Goal: Information Seeking & Learning: Learn about a topic

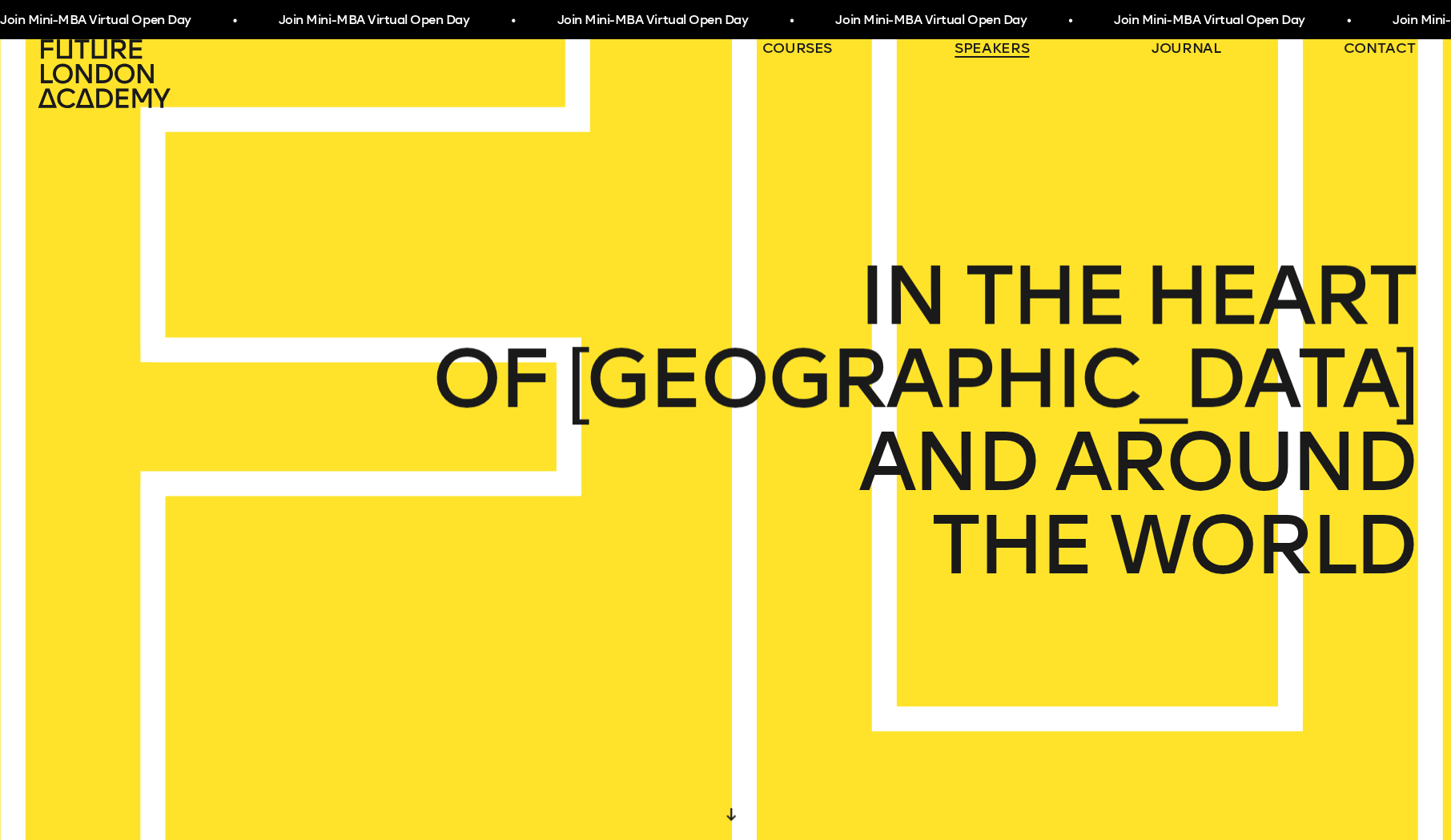
click at [990, 45] on link "speakers" at bounding box center [991, 48] width 74 height 19
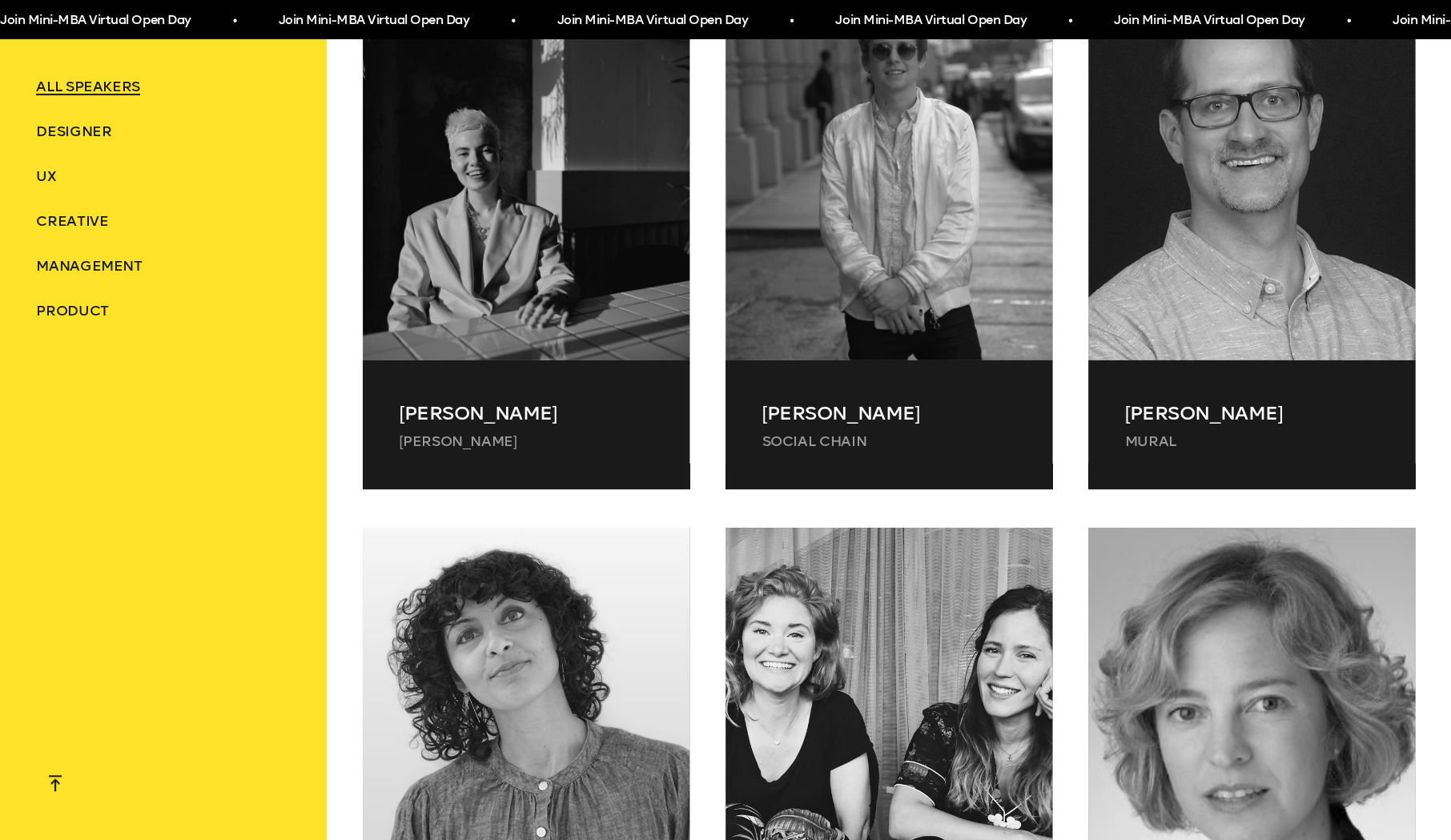
scroll to position [37037, 0]
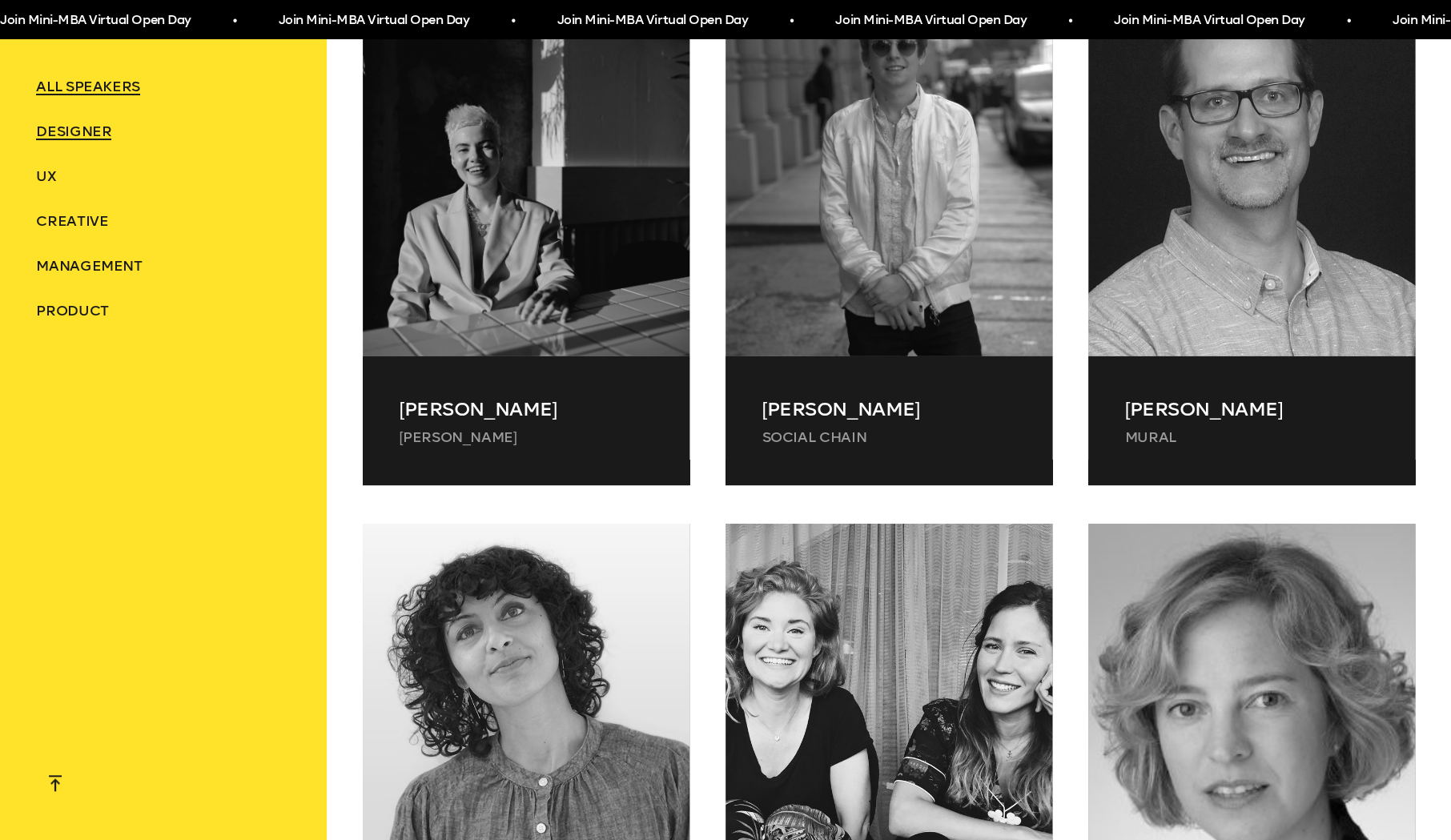
click at [83, 136] on span "Designer" at bounding box center [73, 132] width 75 height 18
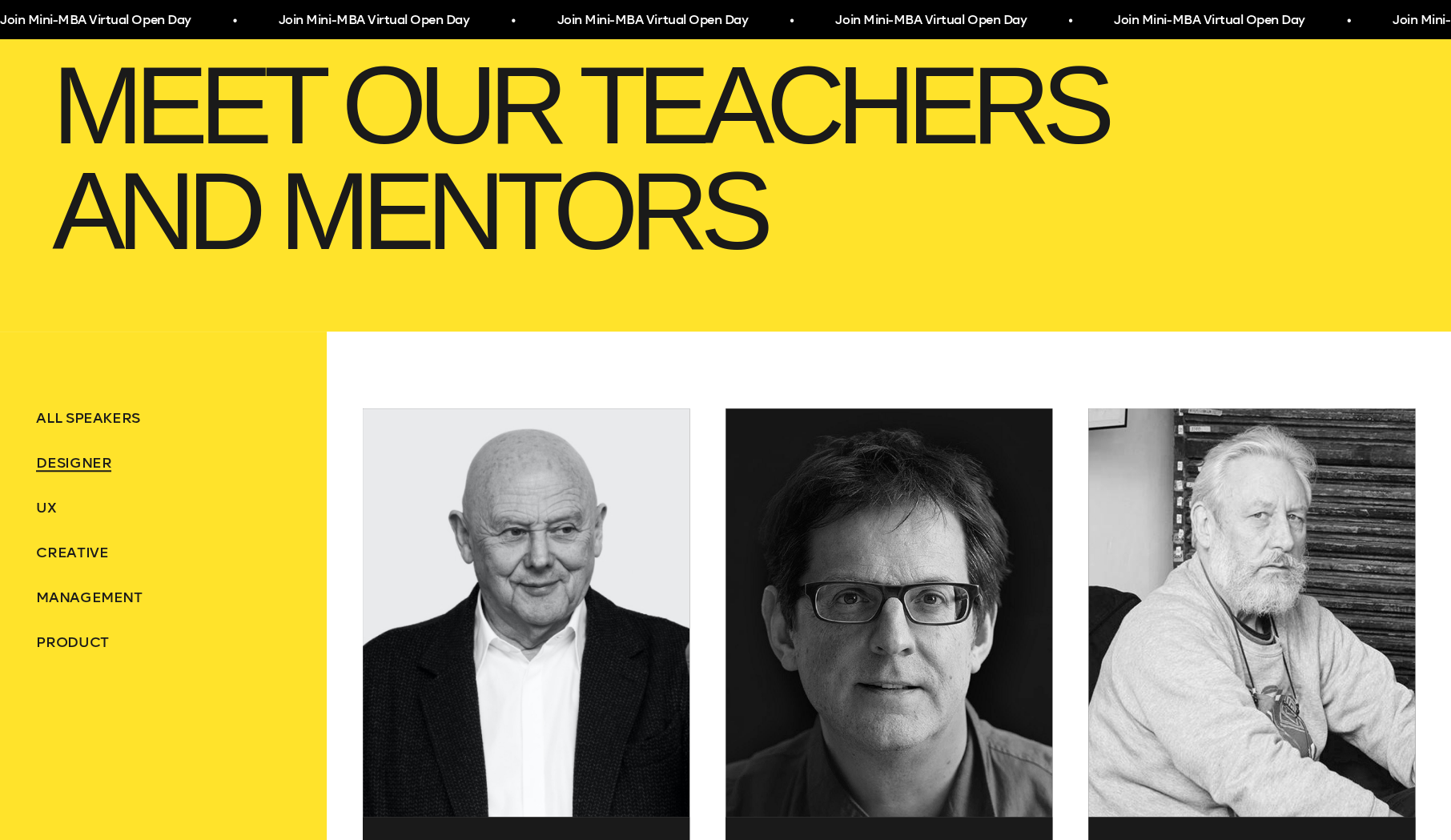
scroll to position [0, 0]
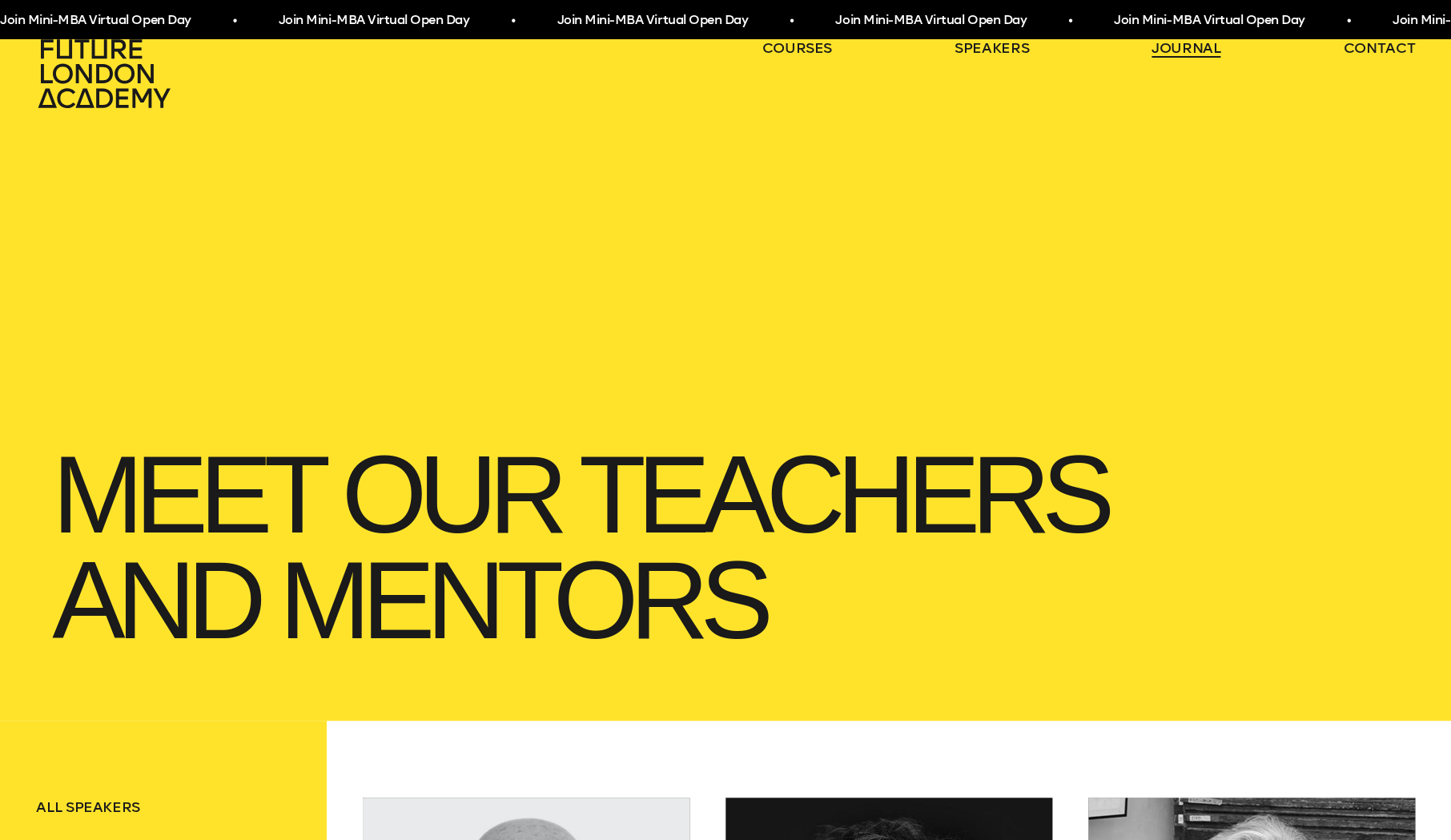
click at [1186, 52] on link "journal" at bounding box center [1186, 48] width 69 height 19
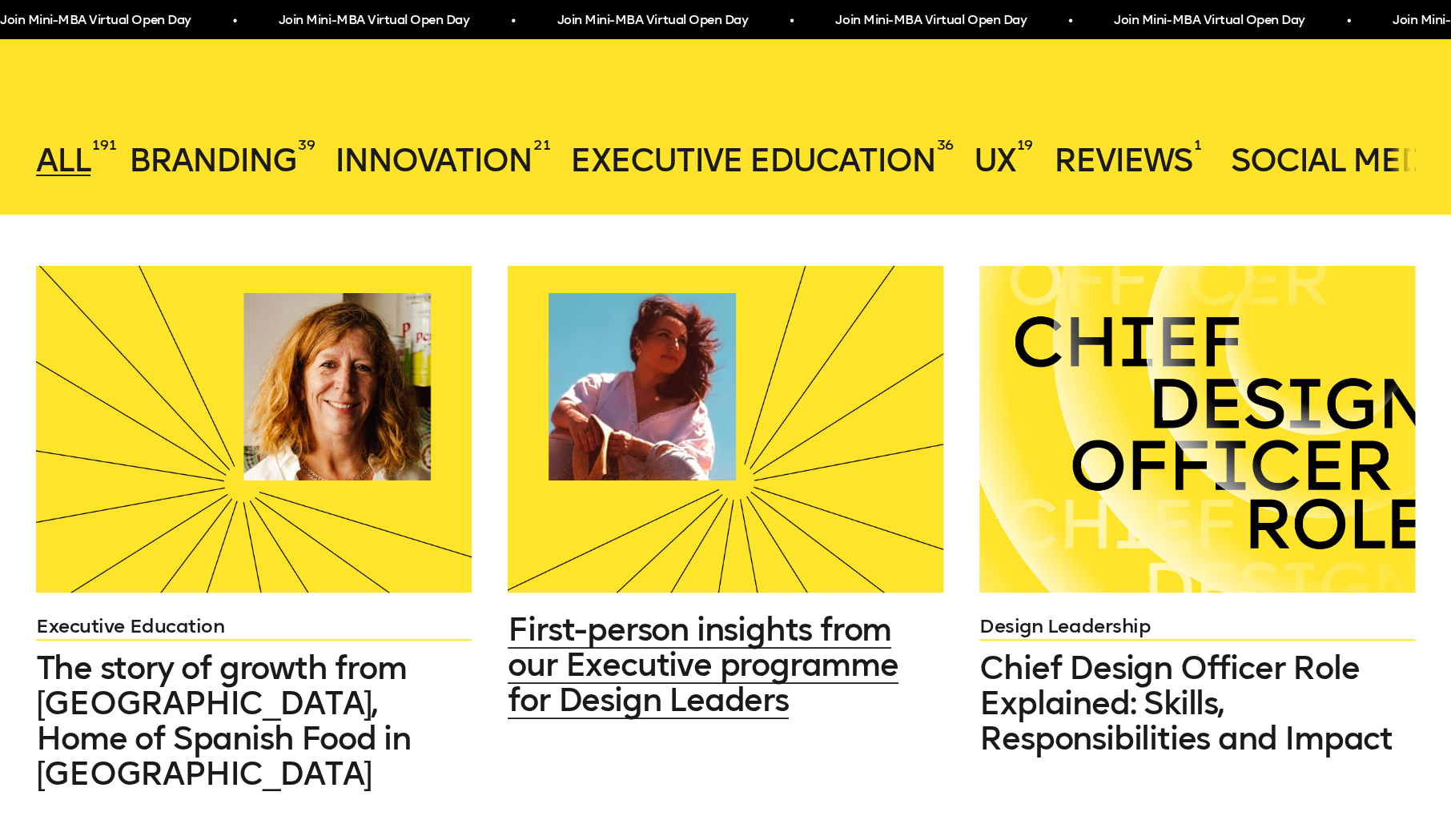
scroll to position [348, 0]
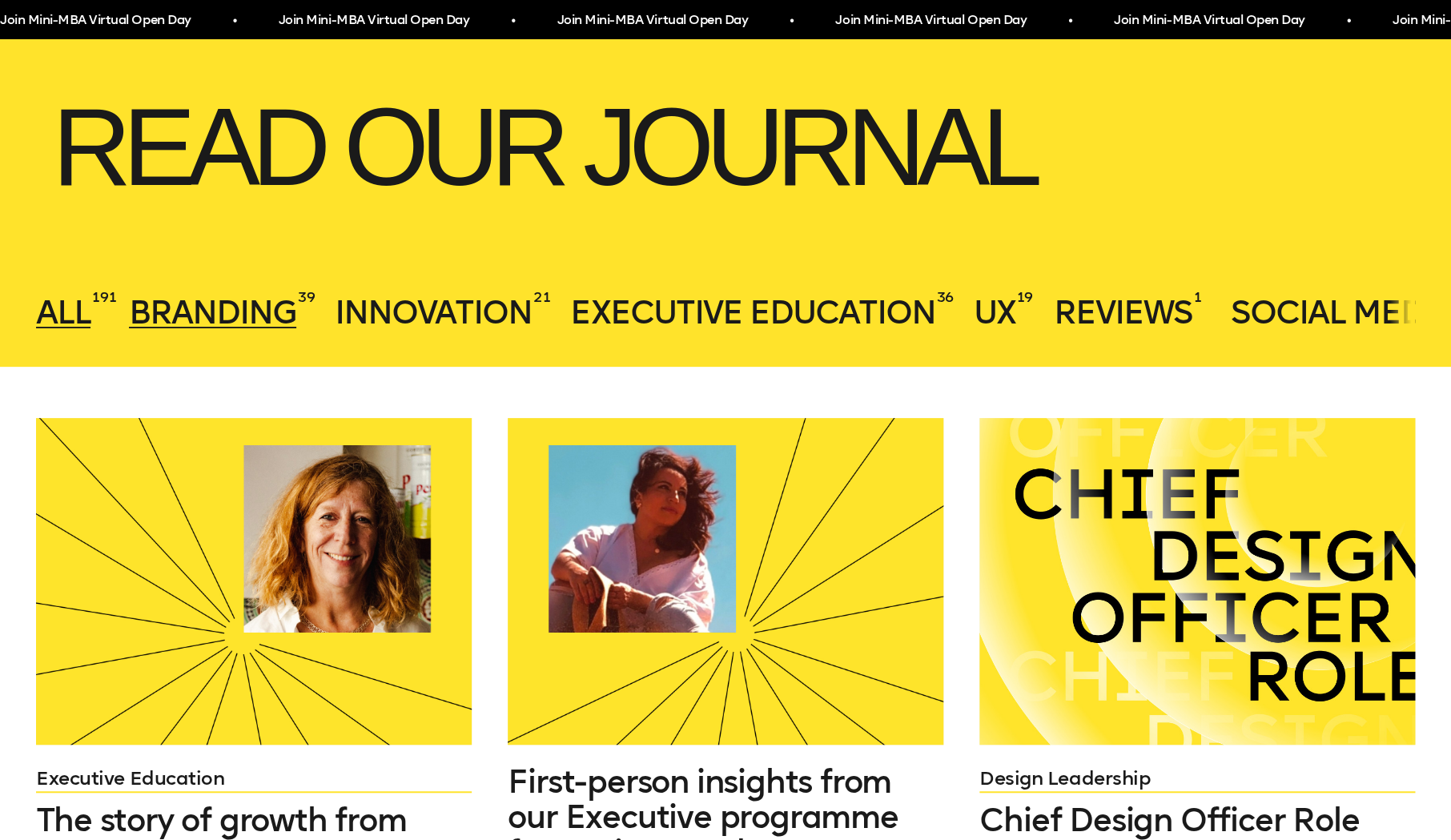
click at [230, 323] on span "Branding" at bounding box center [212, 312] width 167 height 39
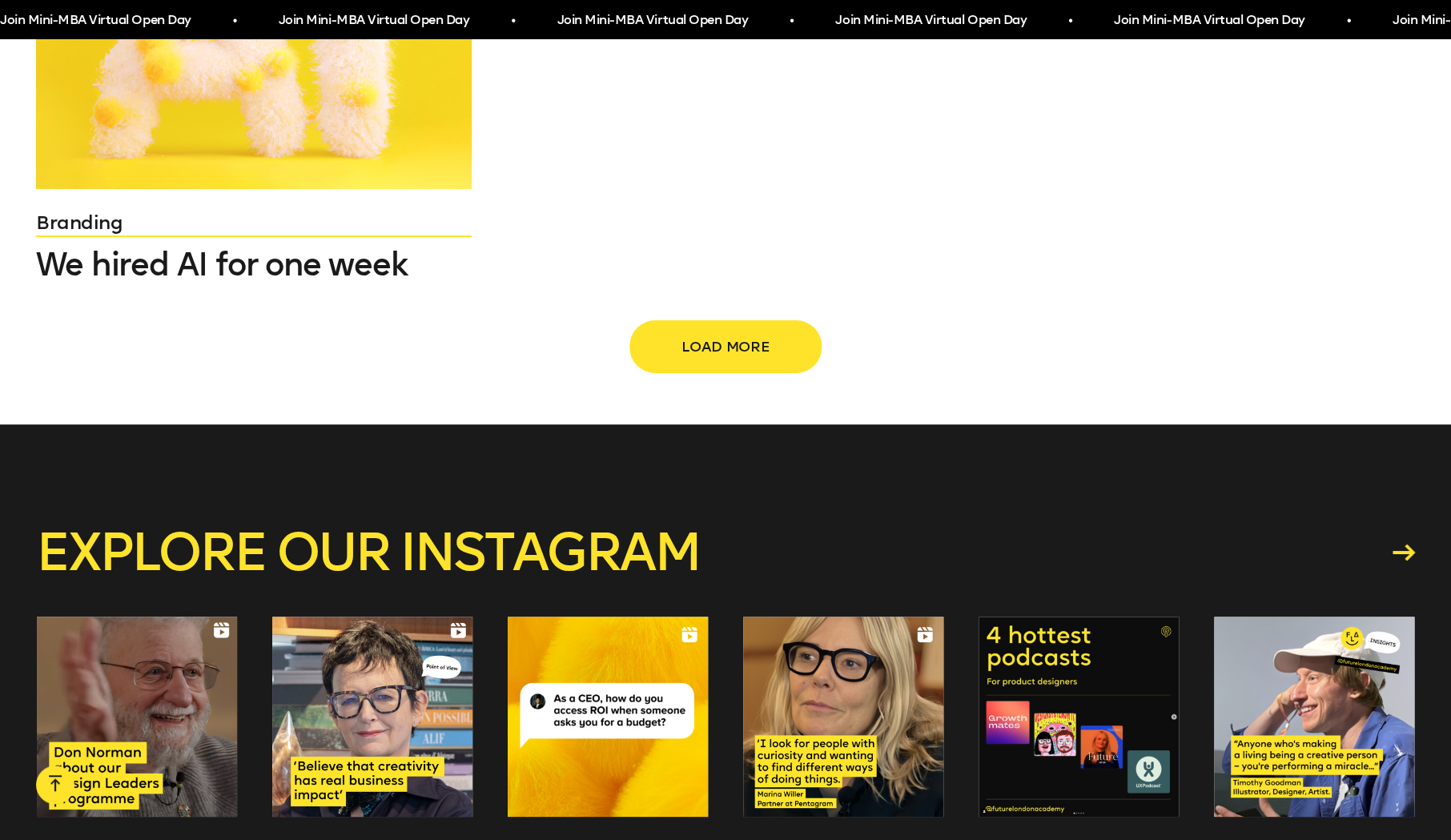
scroll to position [2460, 0]
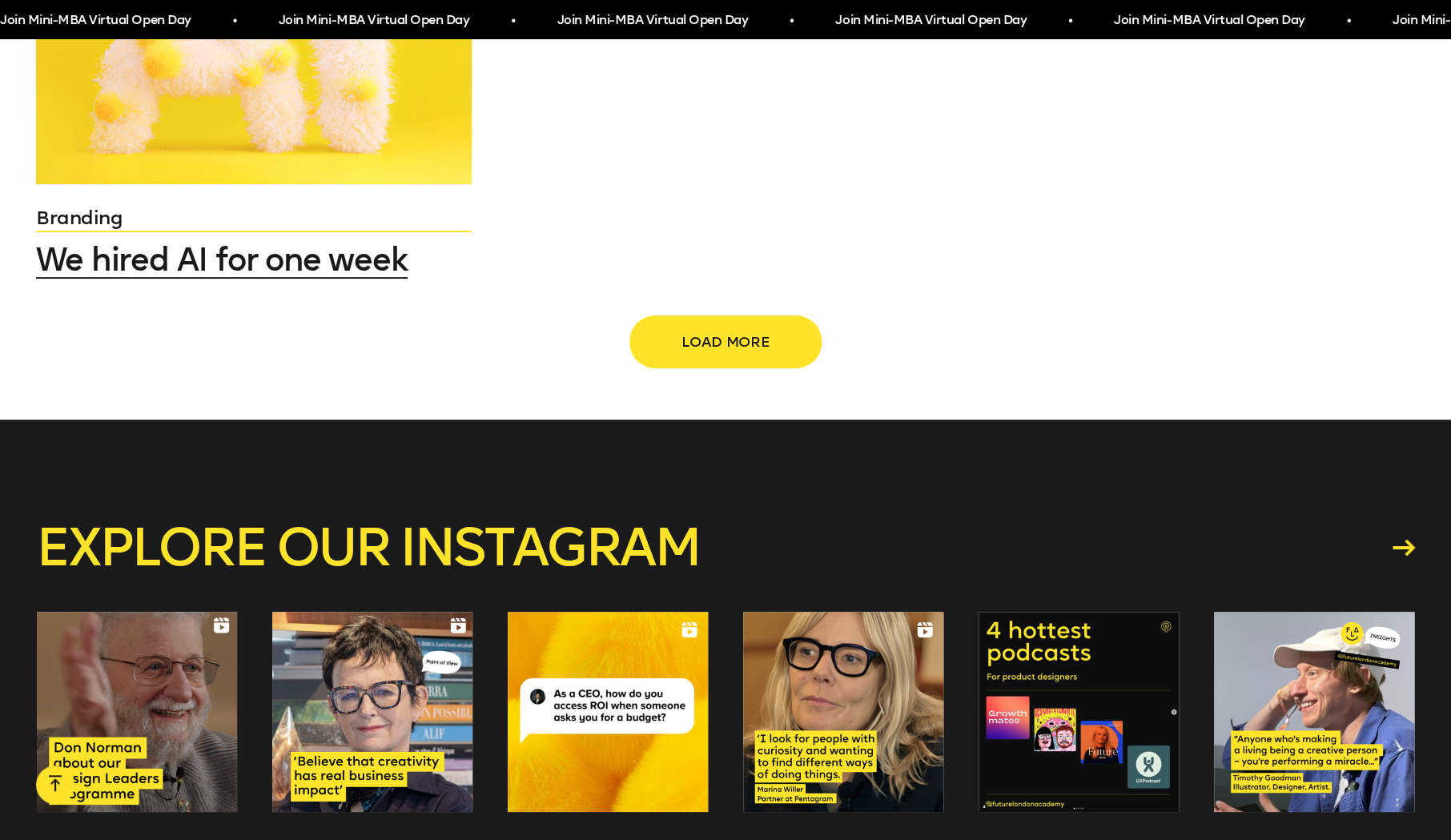
click at [300, 258] on span "We hired AI for one week" at bounding box center [221, 259] width 371 height 39
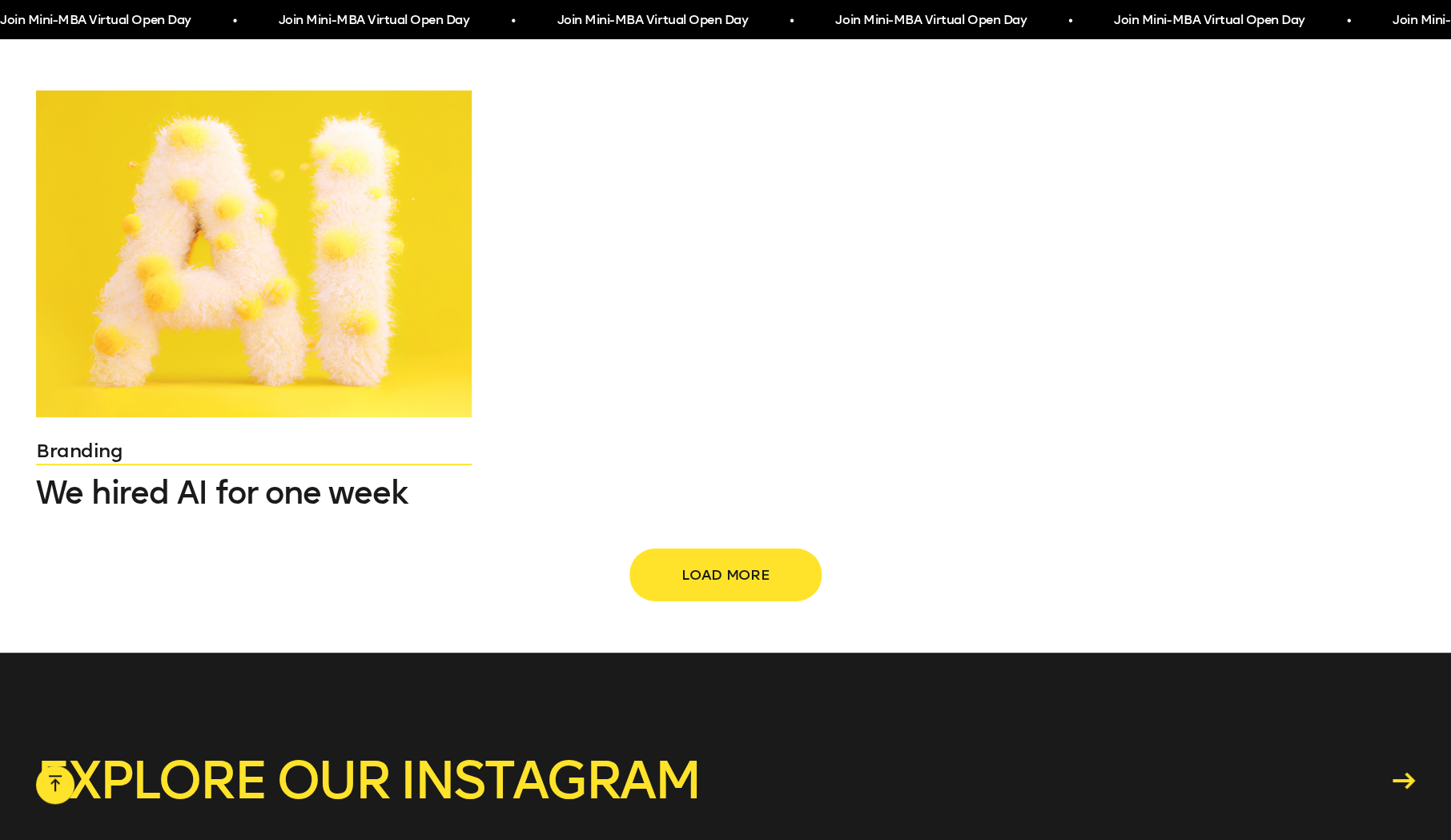
scroll to position [2639, 0]
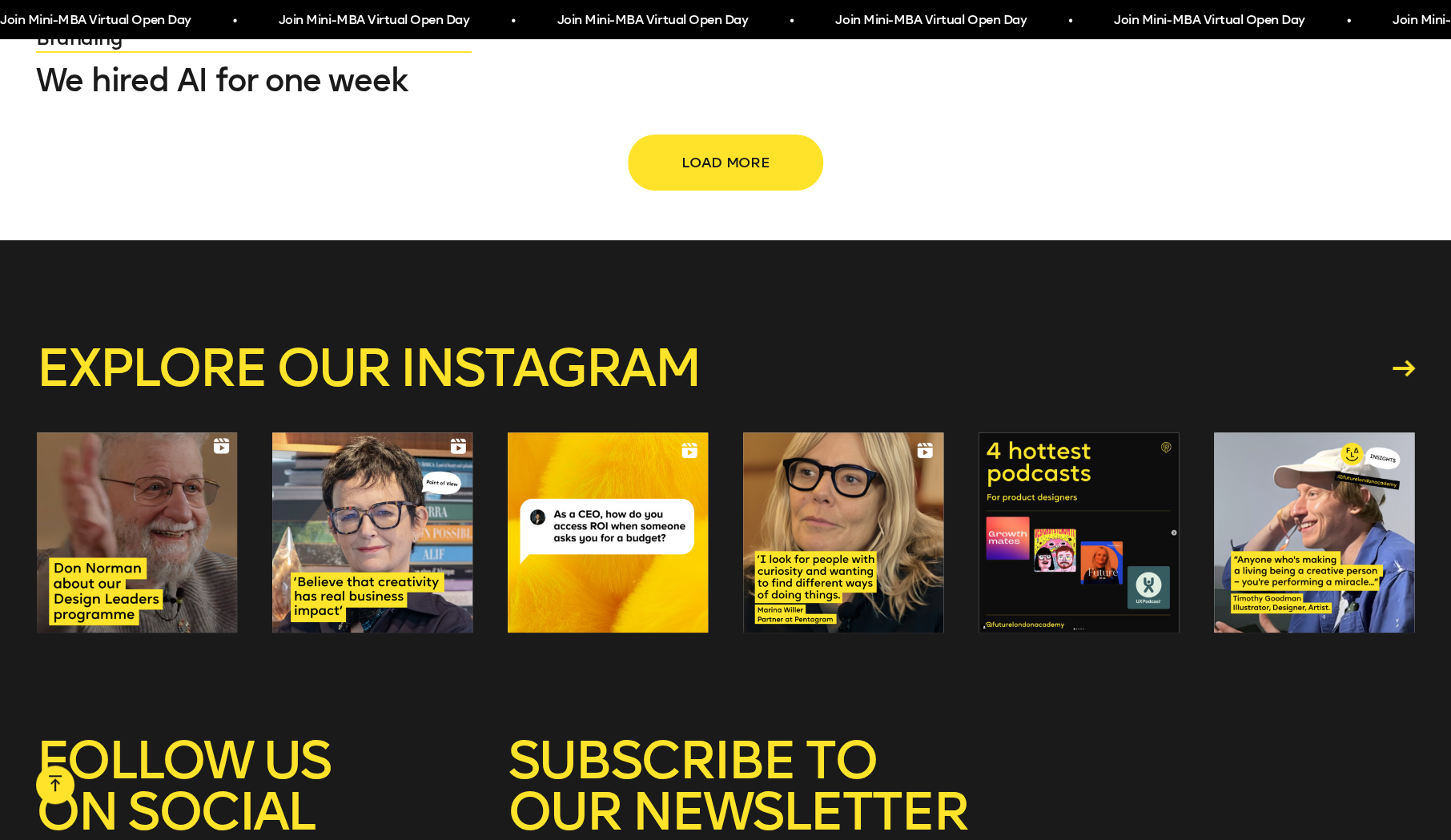
click at [762, 169] on span "Load more" at bounding box center [726, 162] width 141 height 31
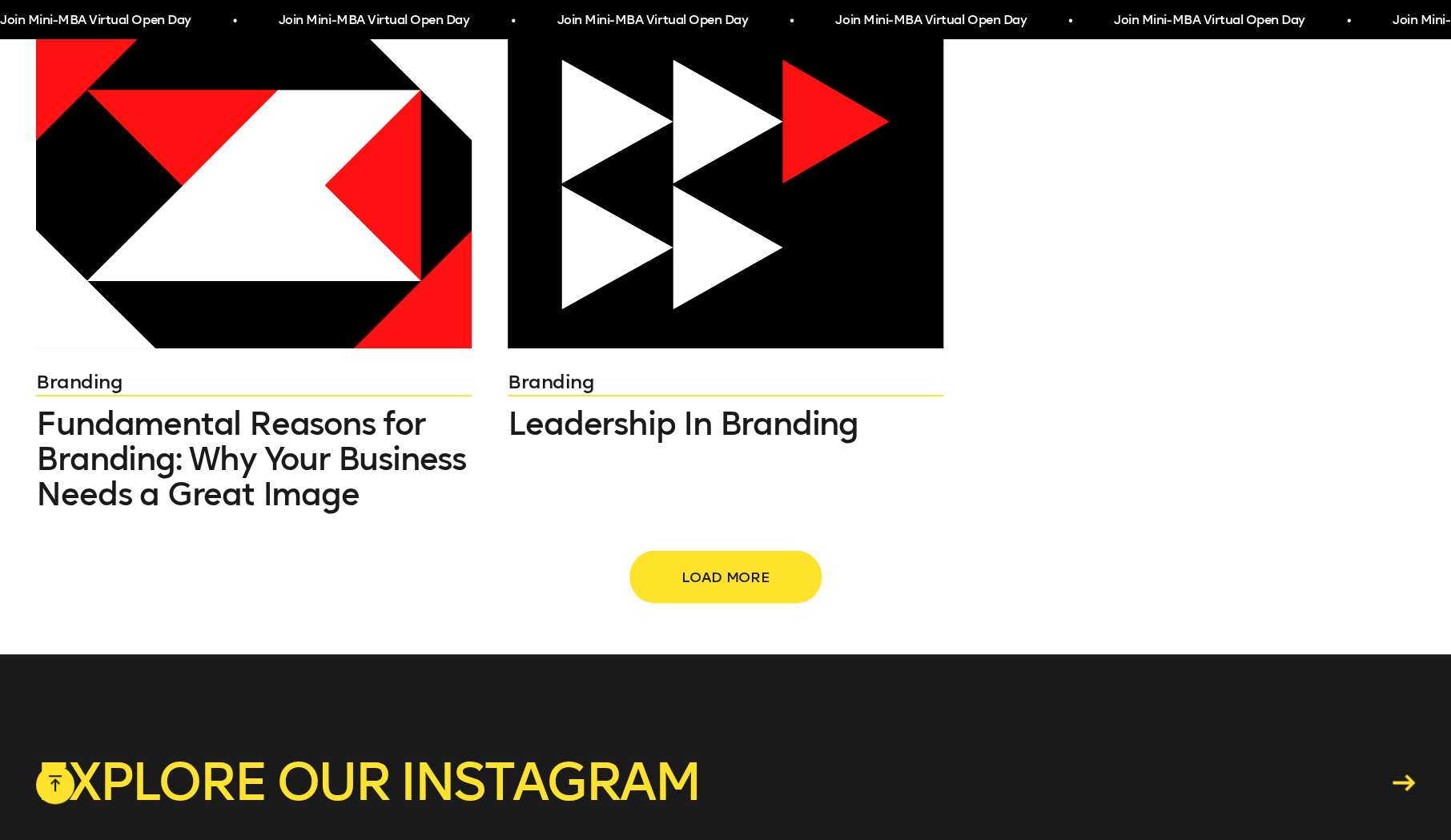
scroll to position [3848, 0]
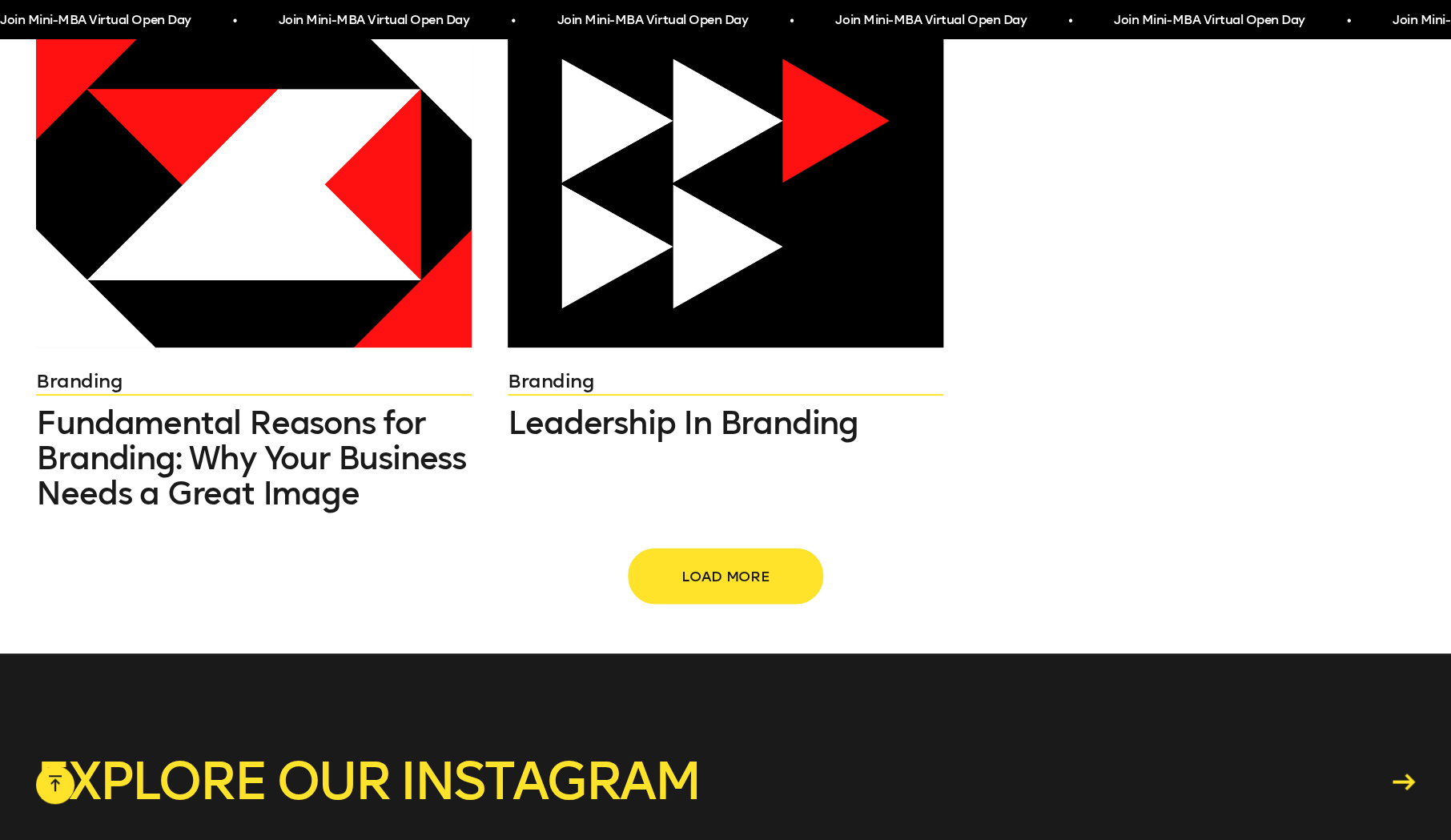
click at [755, 561] on span "Load more" at bounding box center [726, 576] width 141 height 31
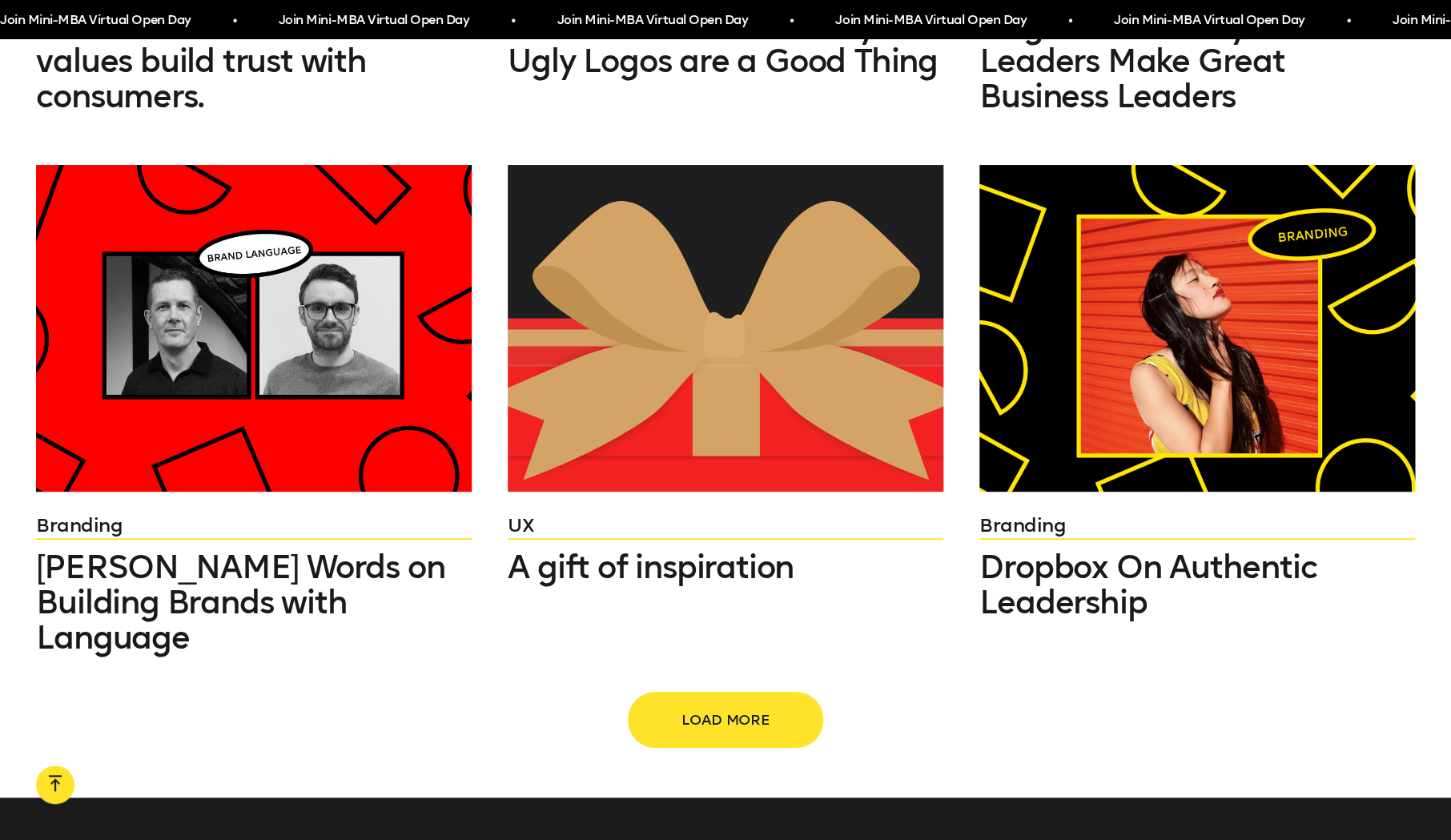
scroll to position [5330, 0]
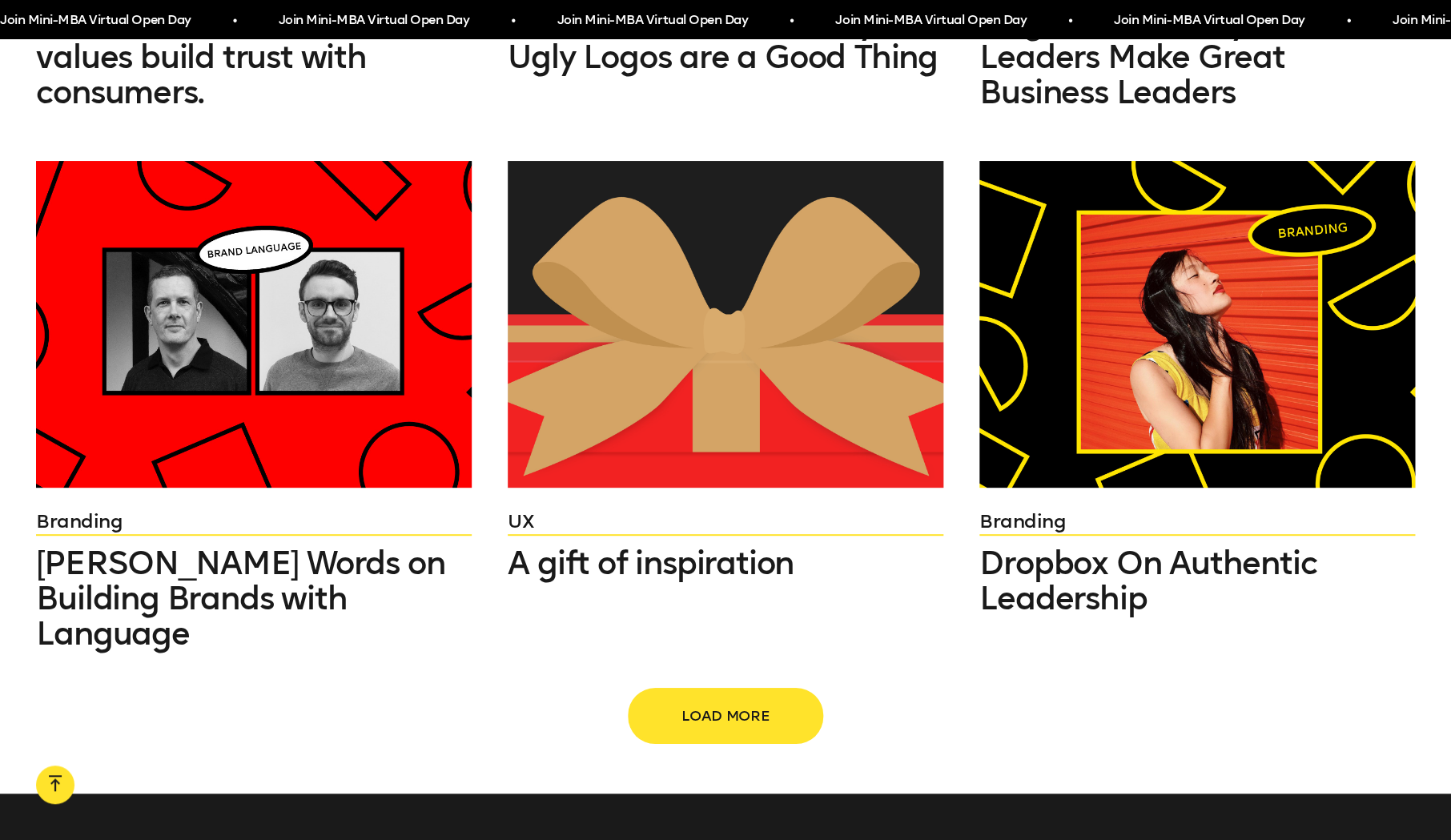
click at [705, 700] on span "Load more" at bounding box center [726, 715] width 141 height 31
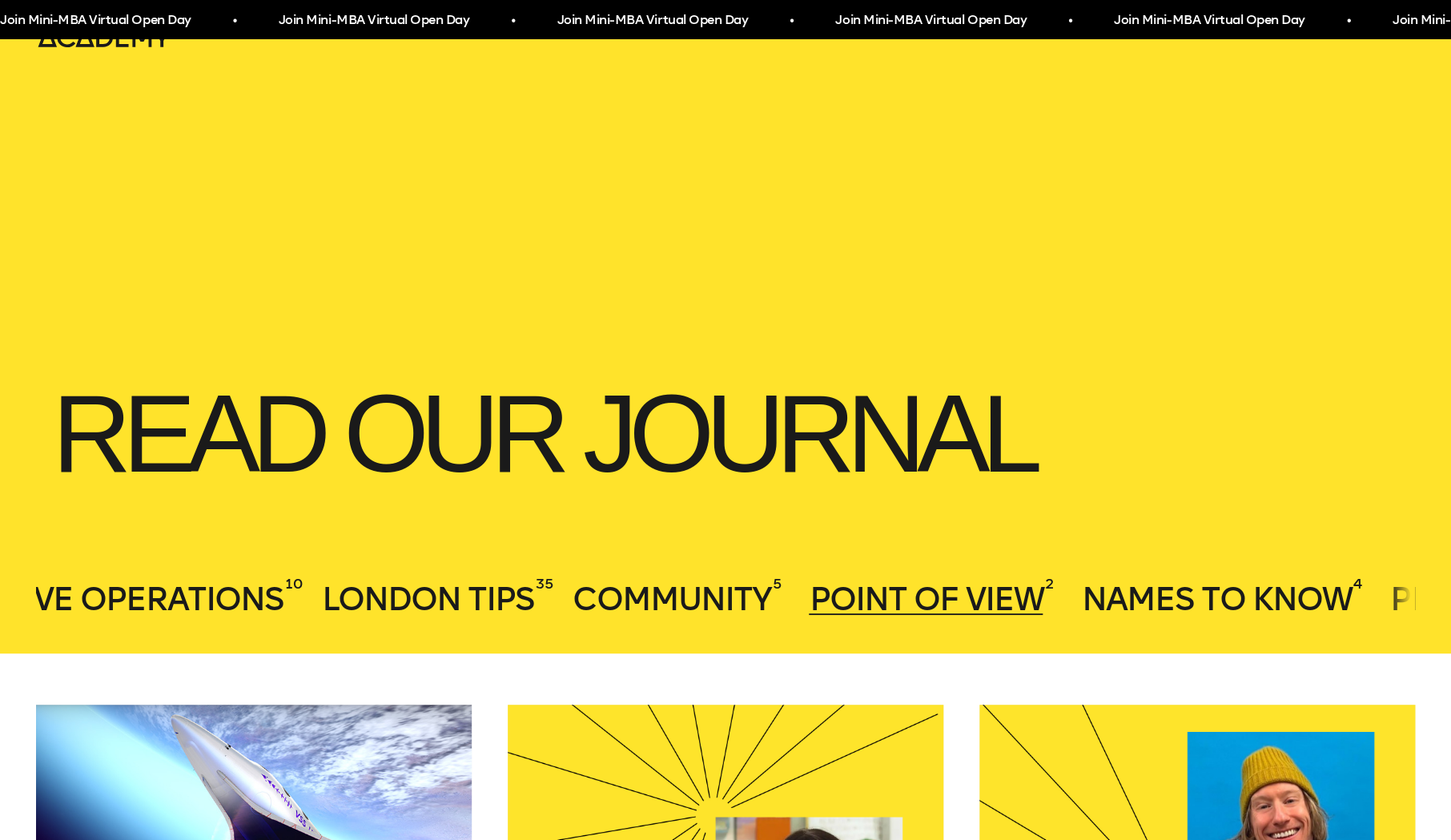
scroll to position [0, 2446]
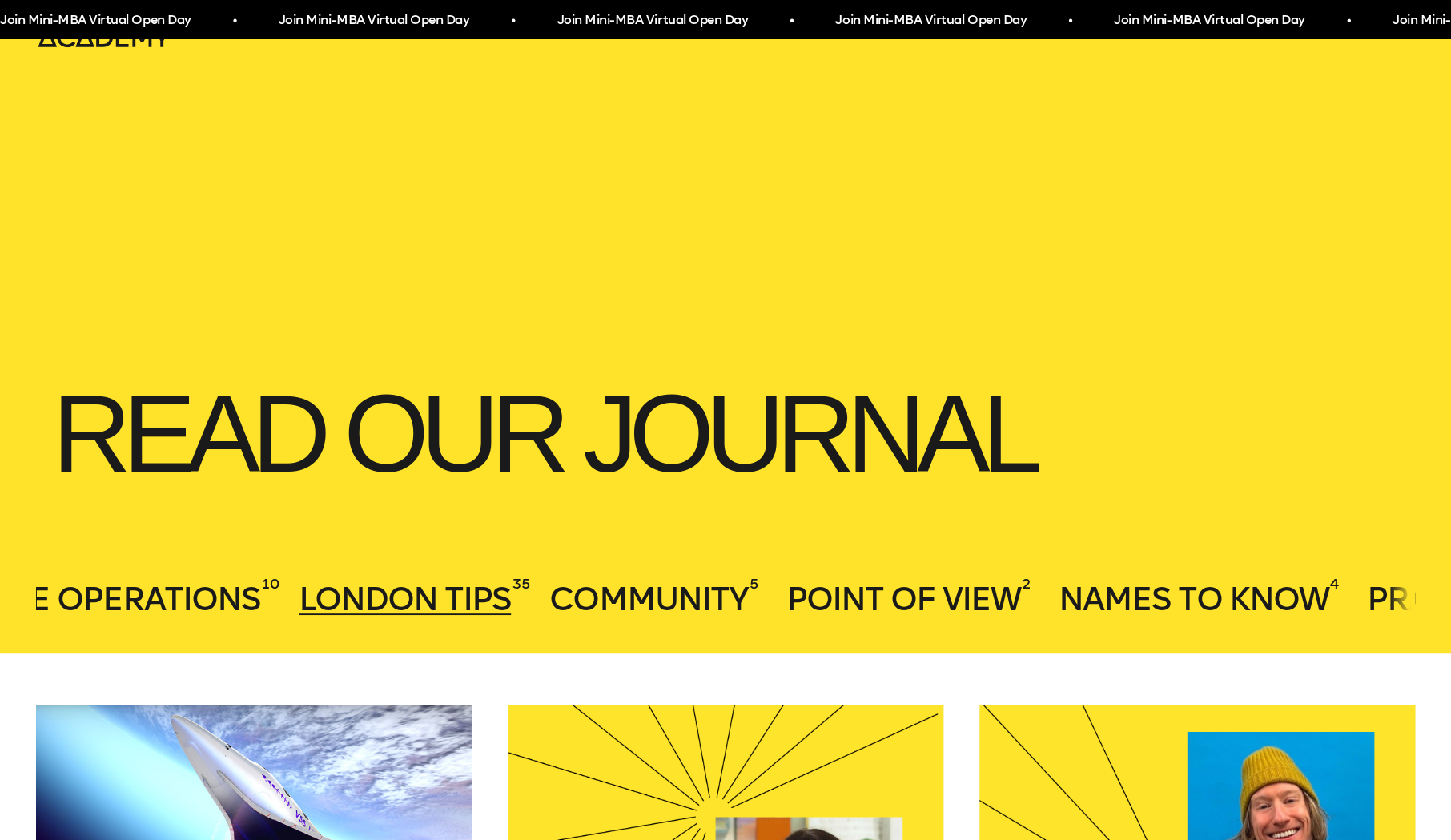
click at [471, 604] on span "London Tips" at bounding box center [404, 598] width 212 height 39
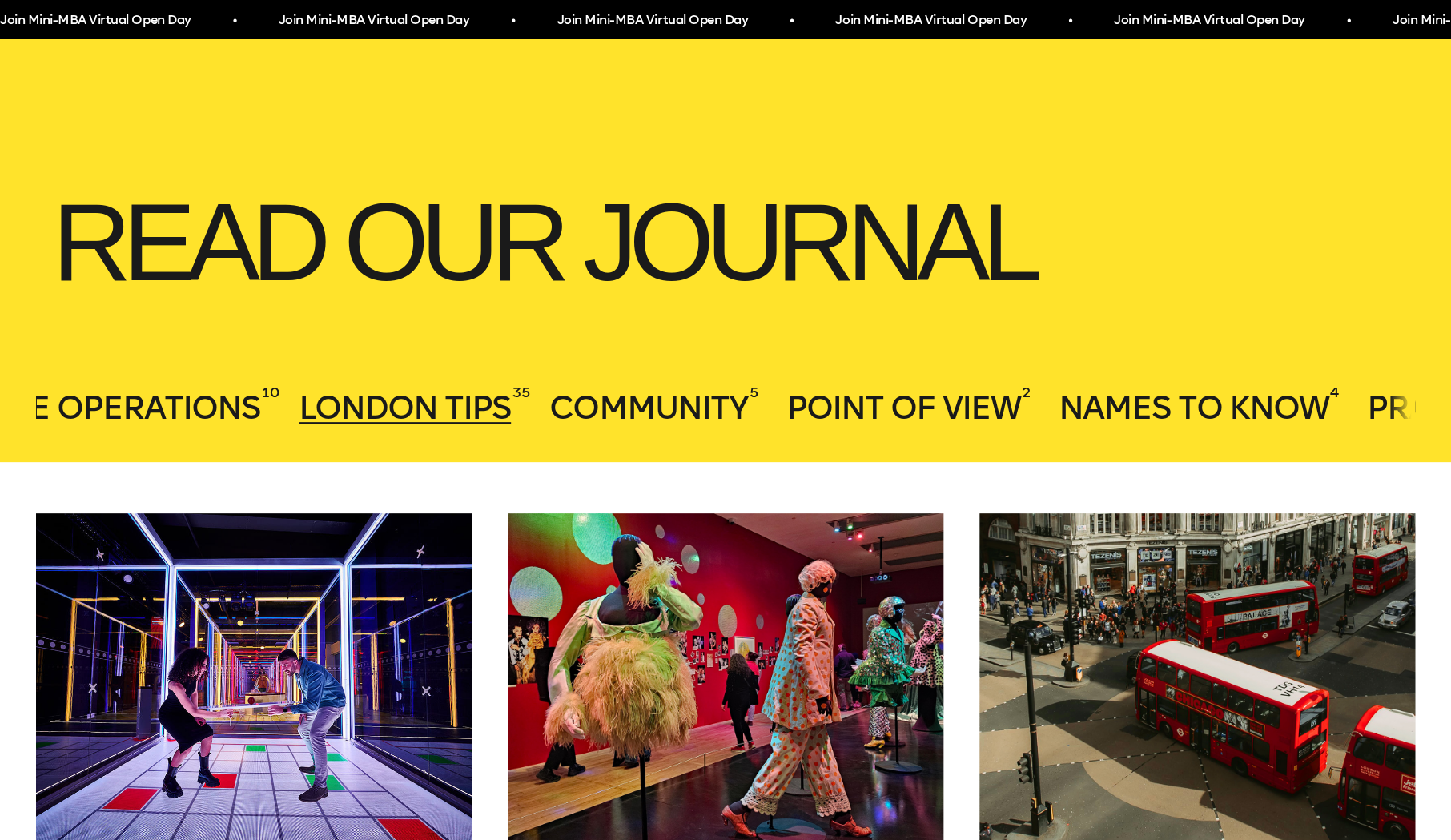
scroll to position [155, 0]
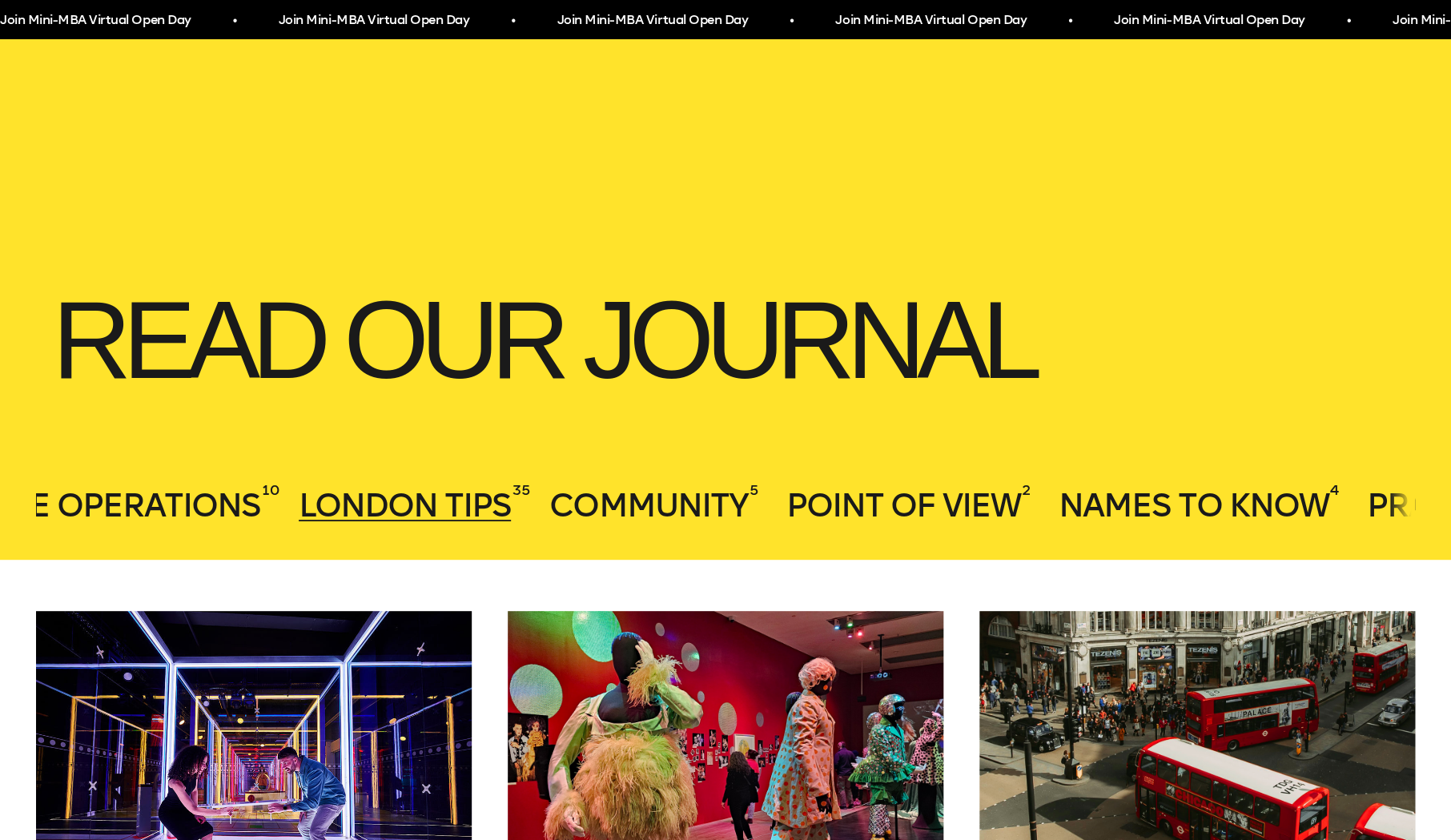
click at [646, 545] on header "Read our journal All 191 Branding 39 Innovation 21 Executive Education 36 UX 19…" at bounding box center [726, 202] width 1451 height 714
click at [650, 513] on span "community" at bounding box center [648, 504] width 198 height 39
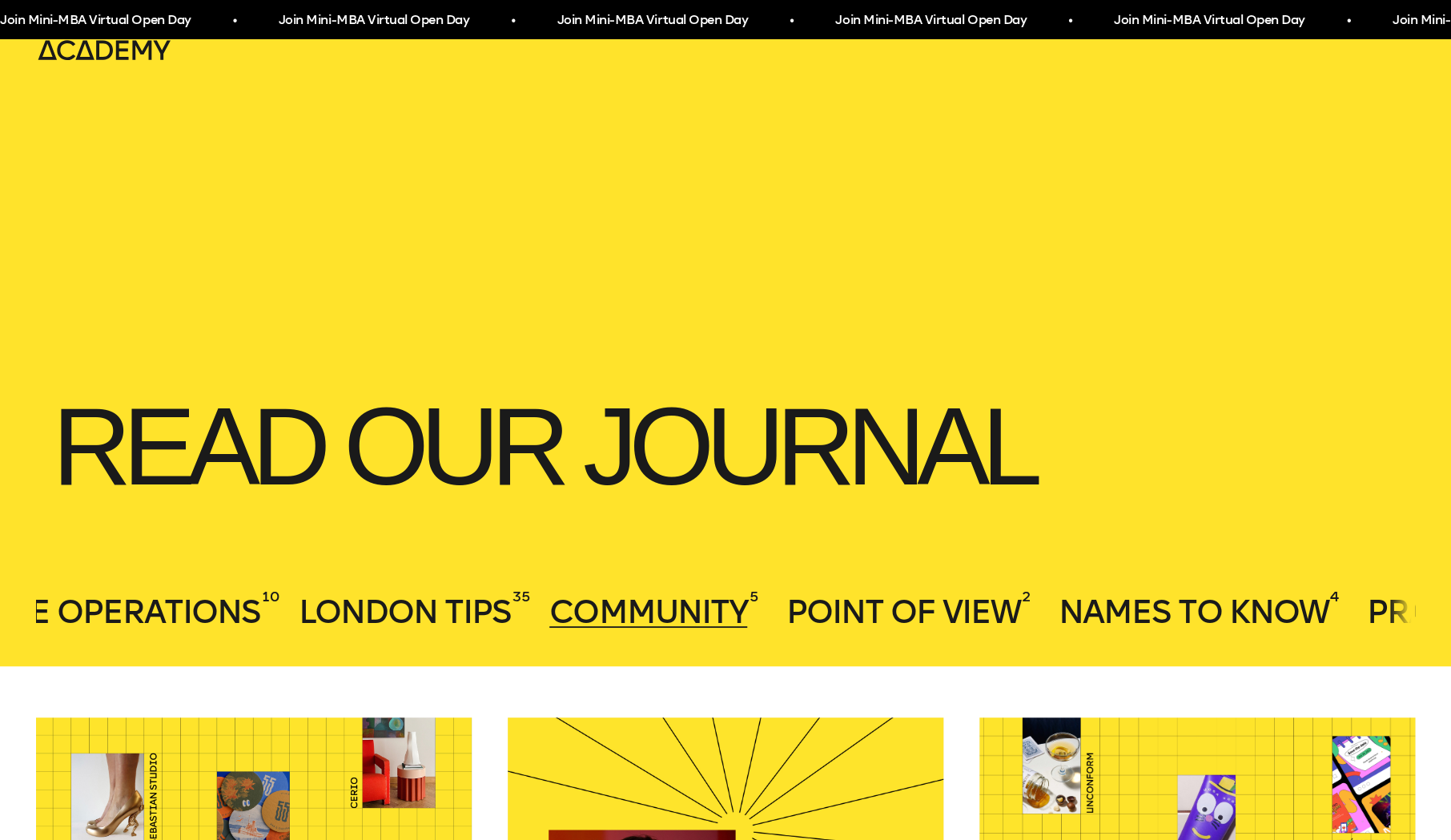
scroll to position [0, 0]
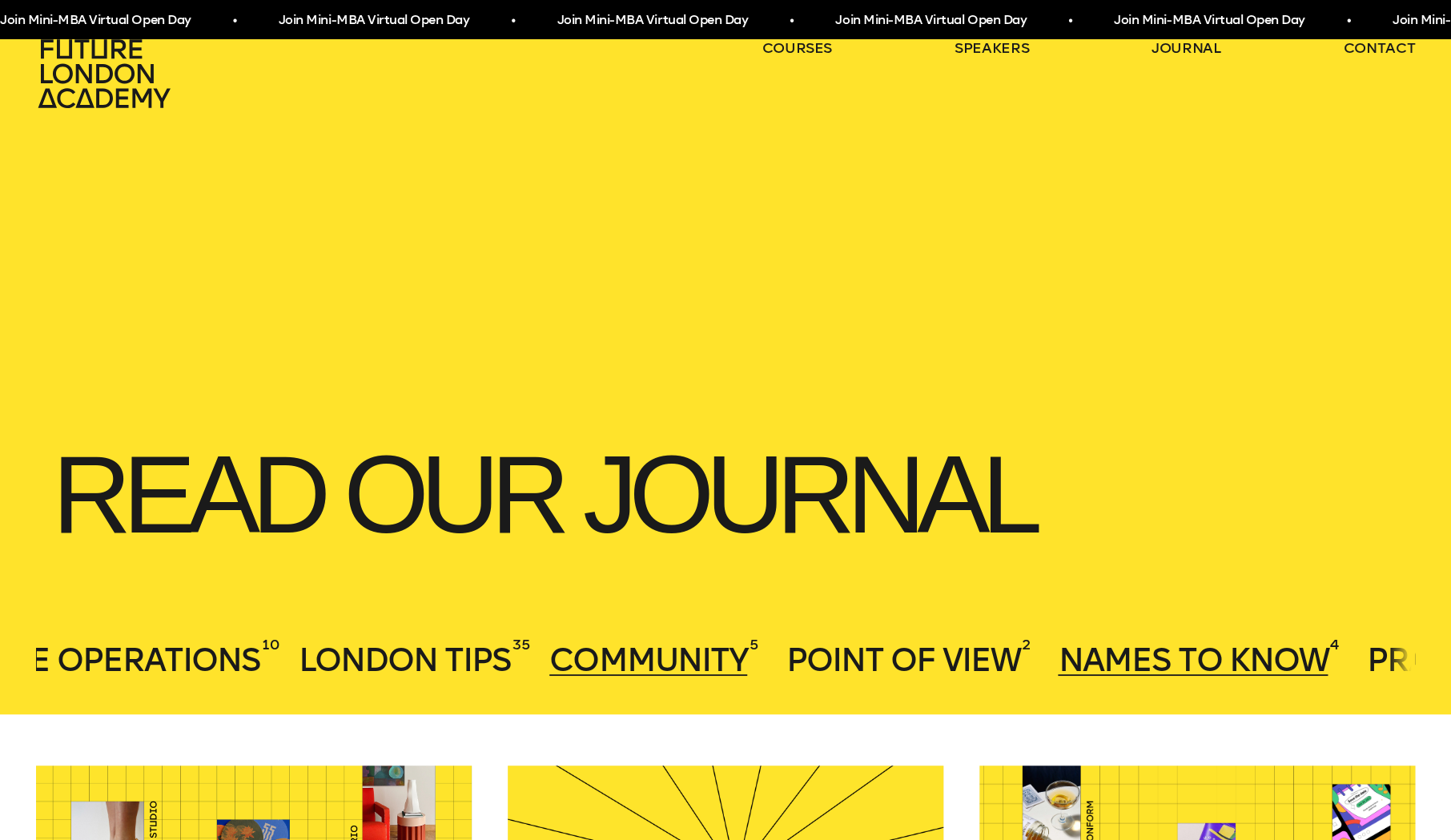
click at [1106, 655] on span "Names to Know" at bounding box center [1192, 659] width 270 height 39
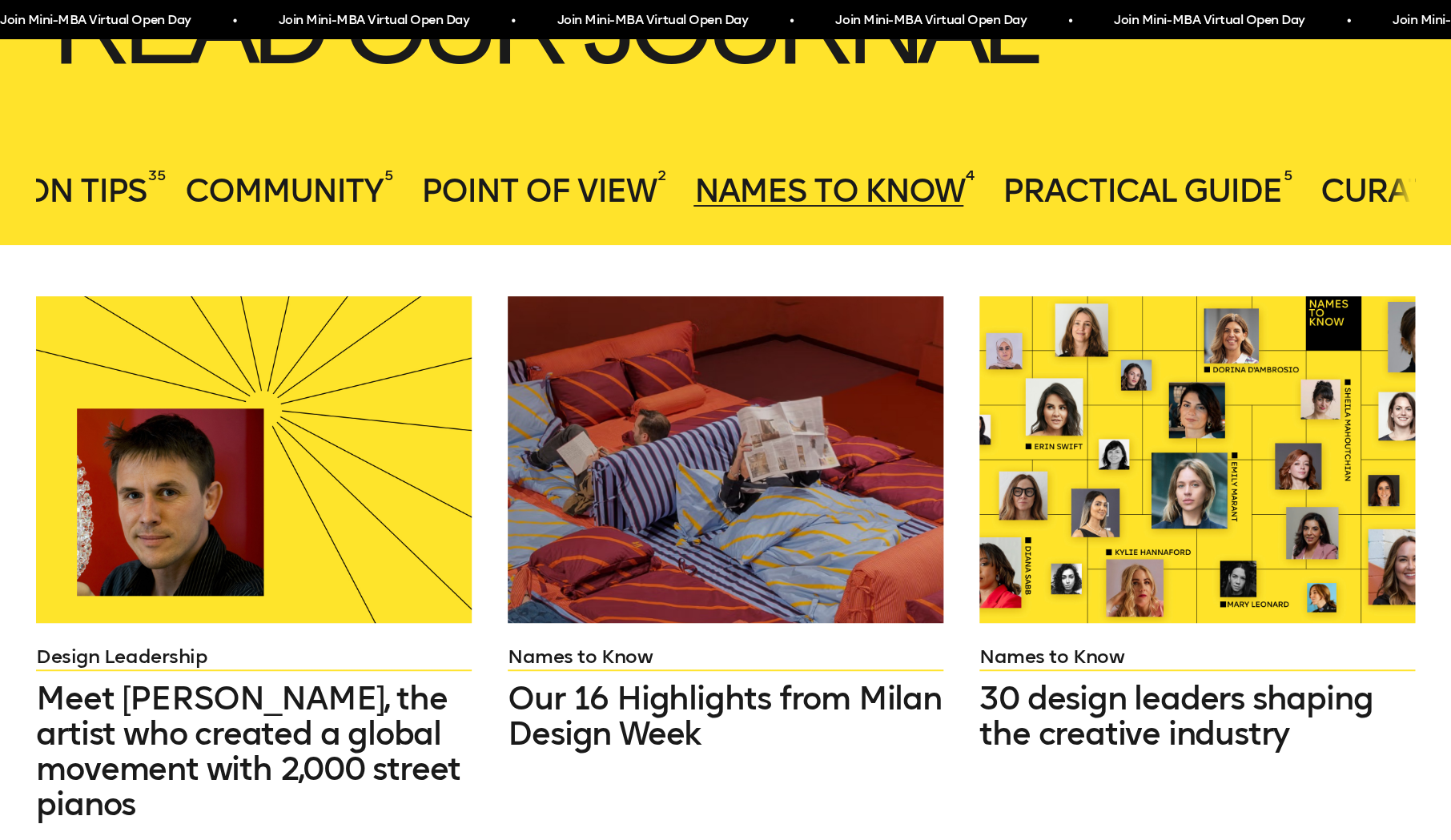
scroll to position [0, 2816]
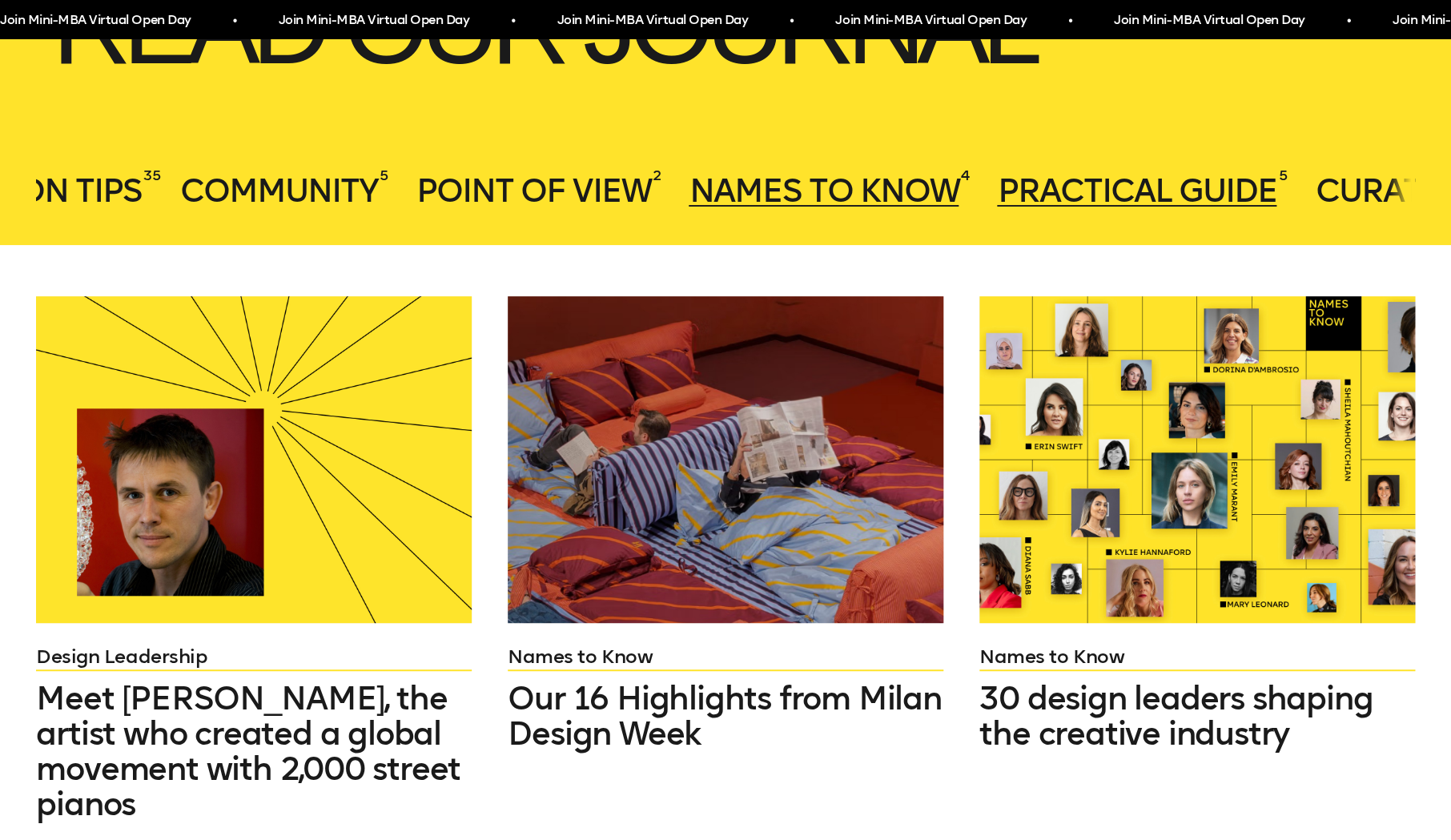
click at [1184, 192] on span "Practical Guide" at bounding box center [1137, 190] width 279 height 39
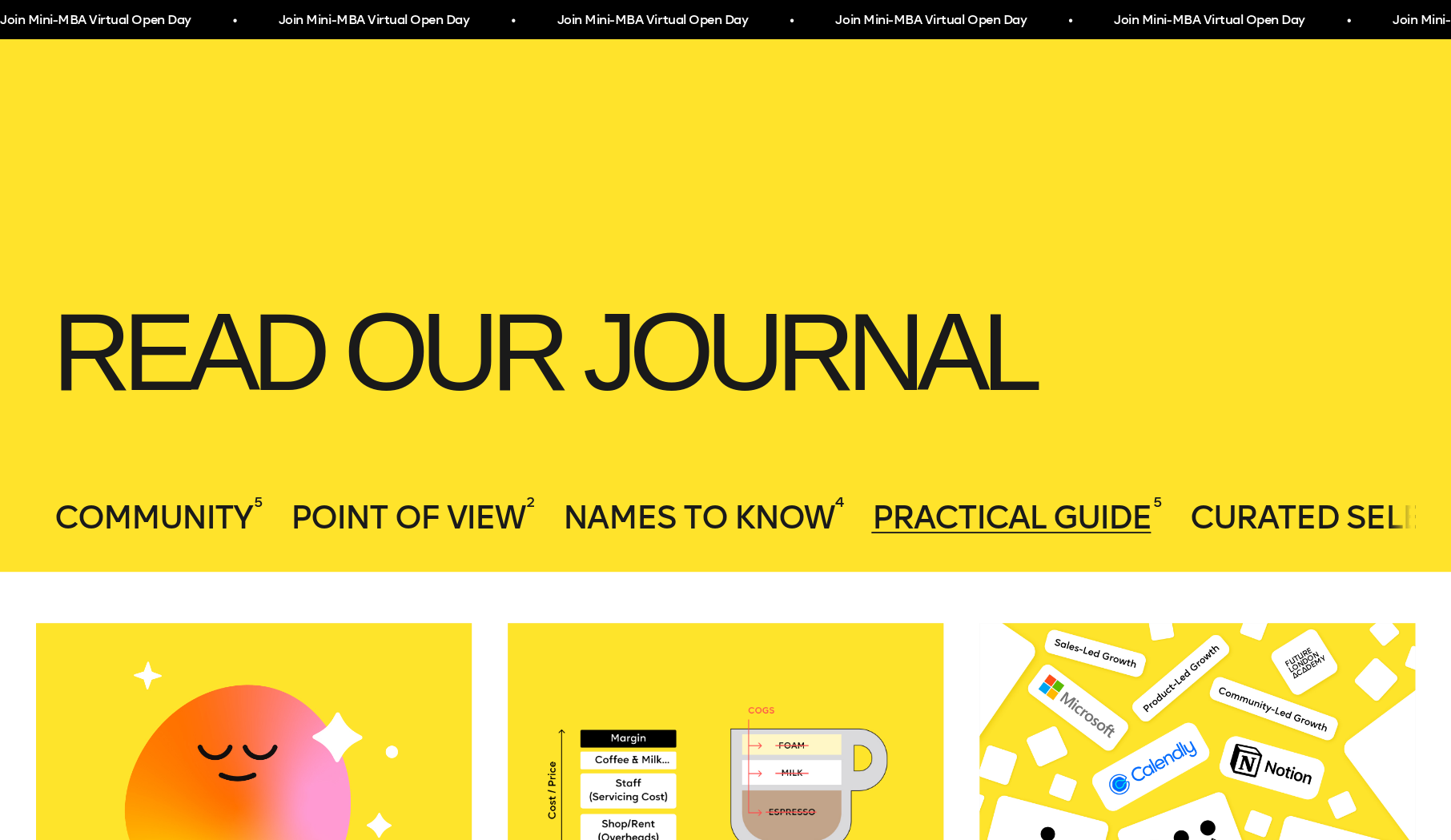
scroll to position [0, 3086]
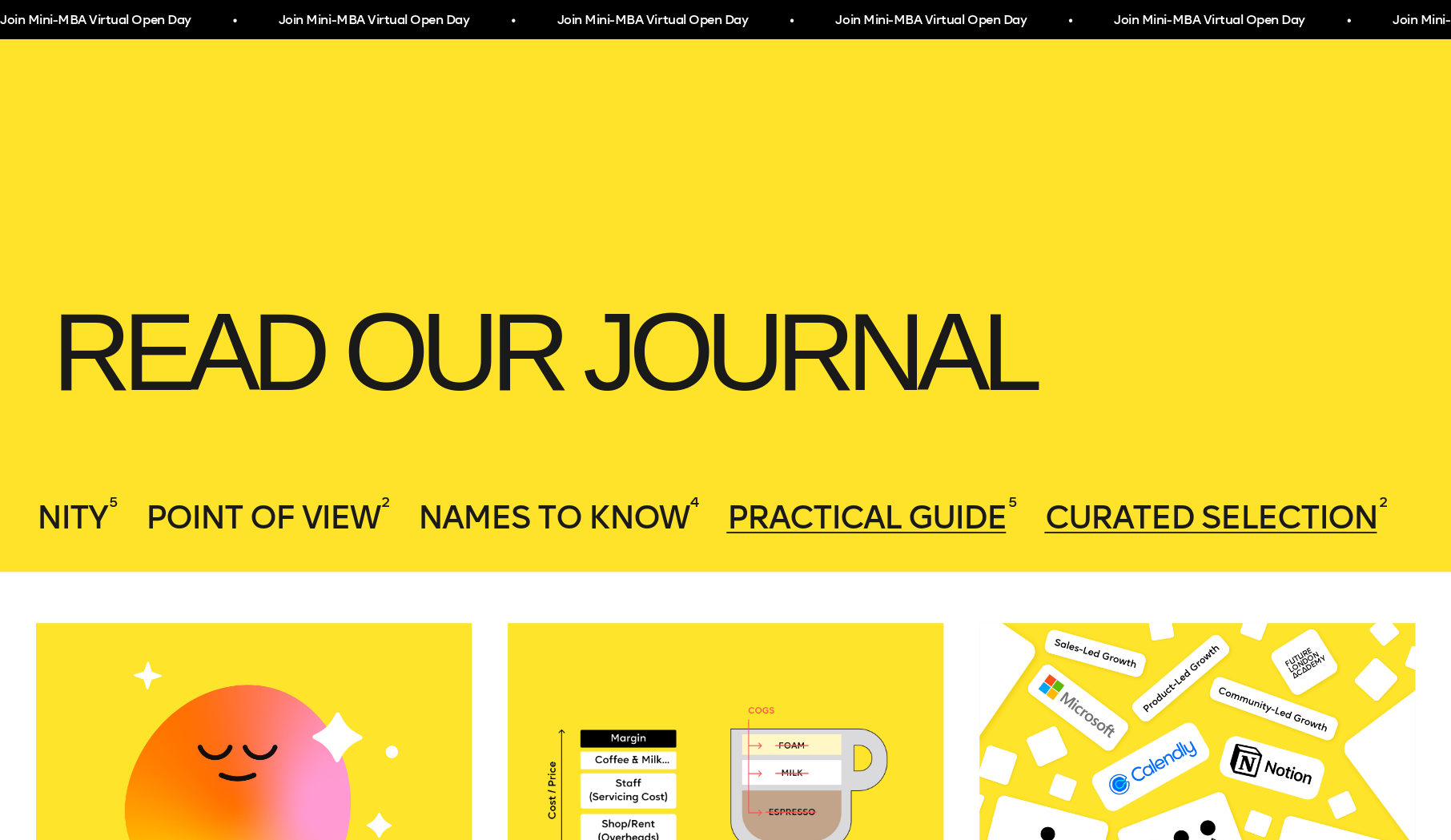
click at [1199, 504] on span "Curated Selection" at bounding box center [1210, 517] width 332 height 39
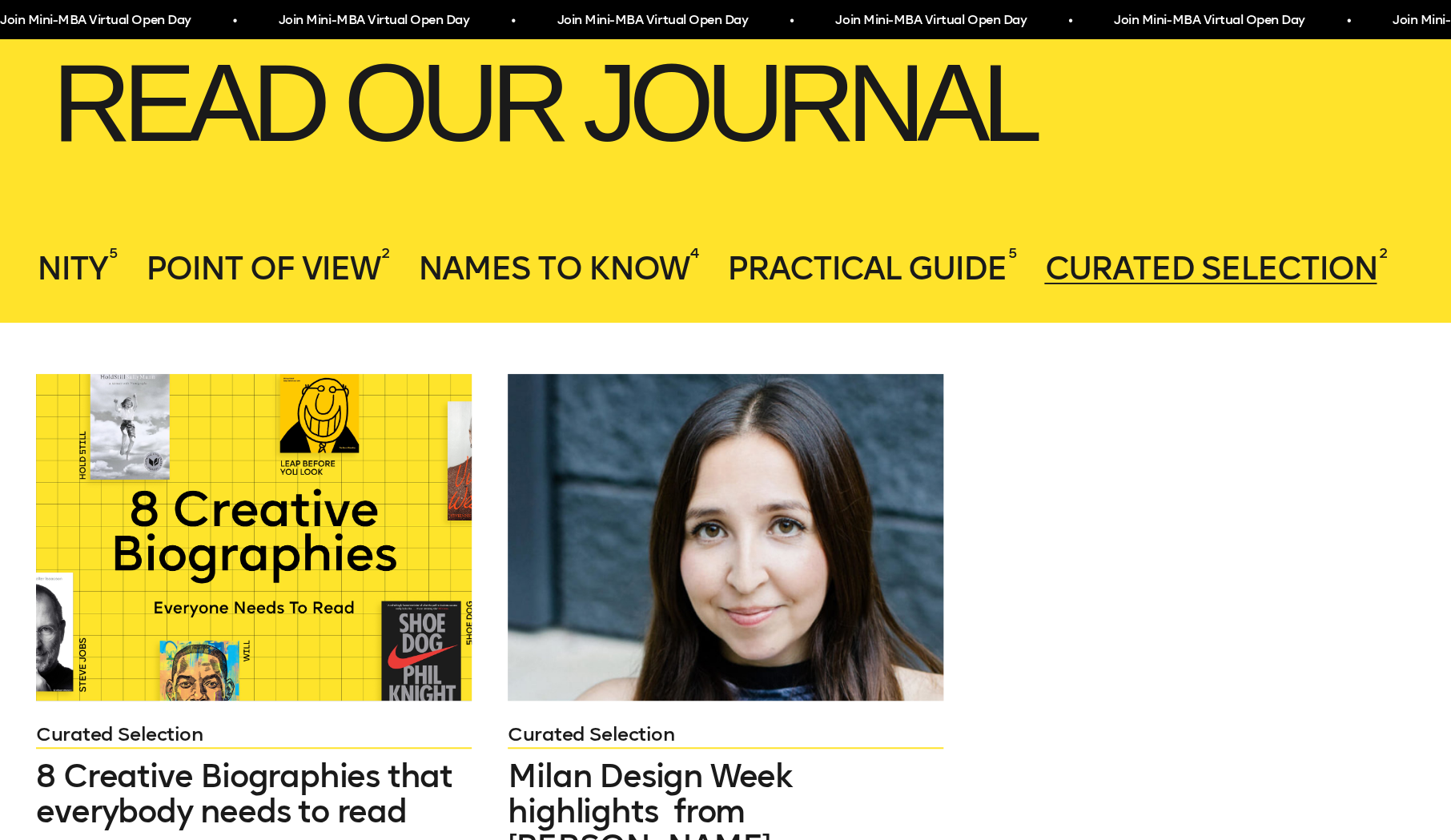
scroll to position [396, 0]
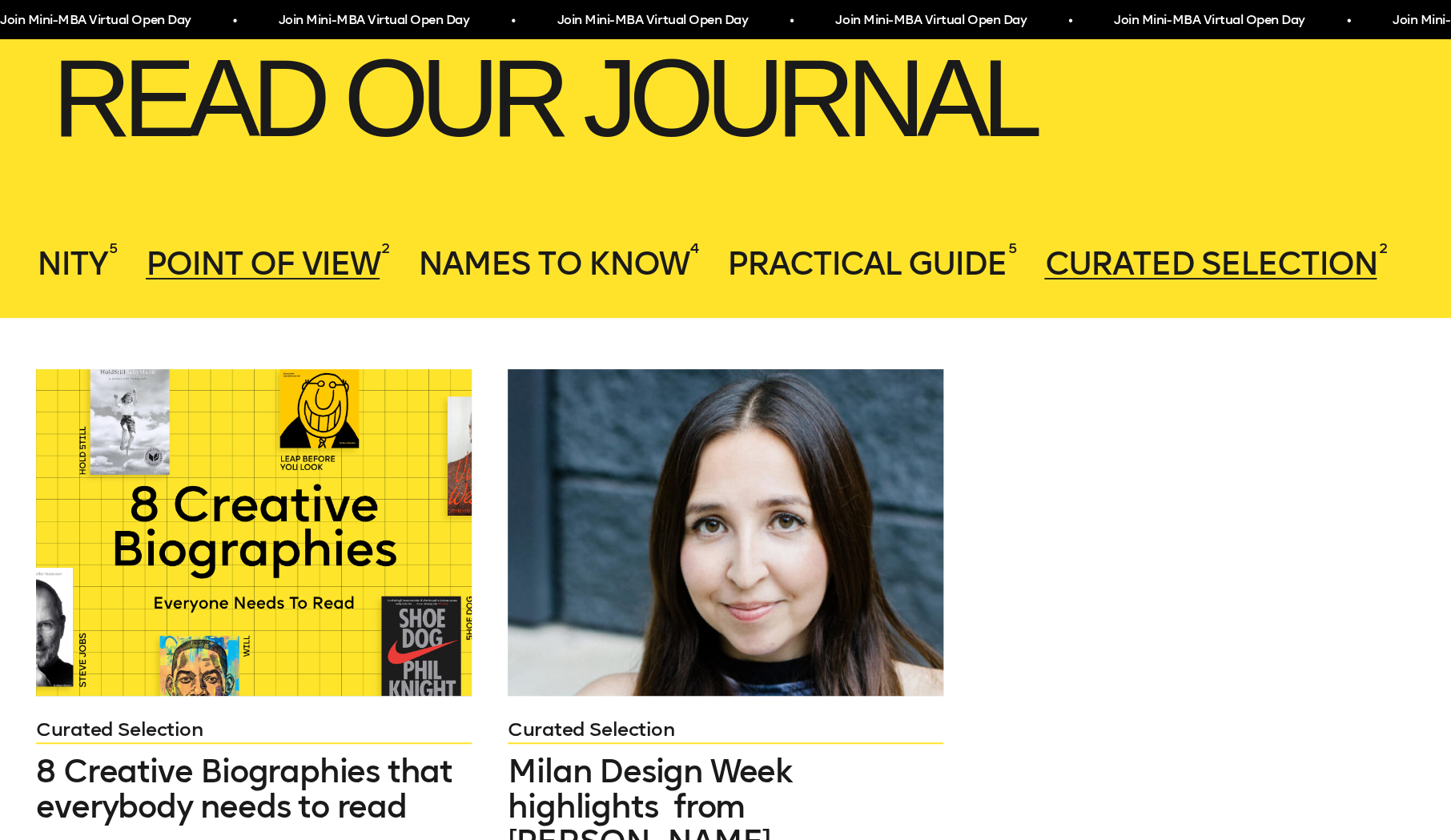
click at [351, 259] on span "Point of View" at bounding box center [263, 262] width 234 height 39
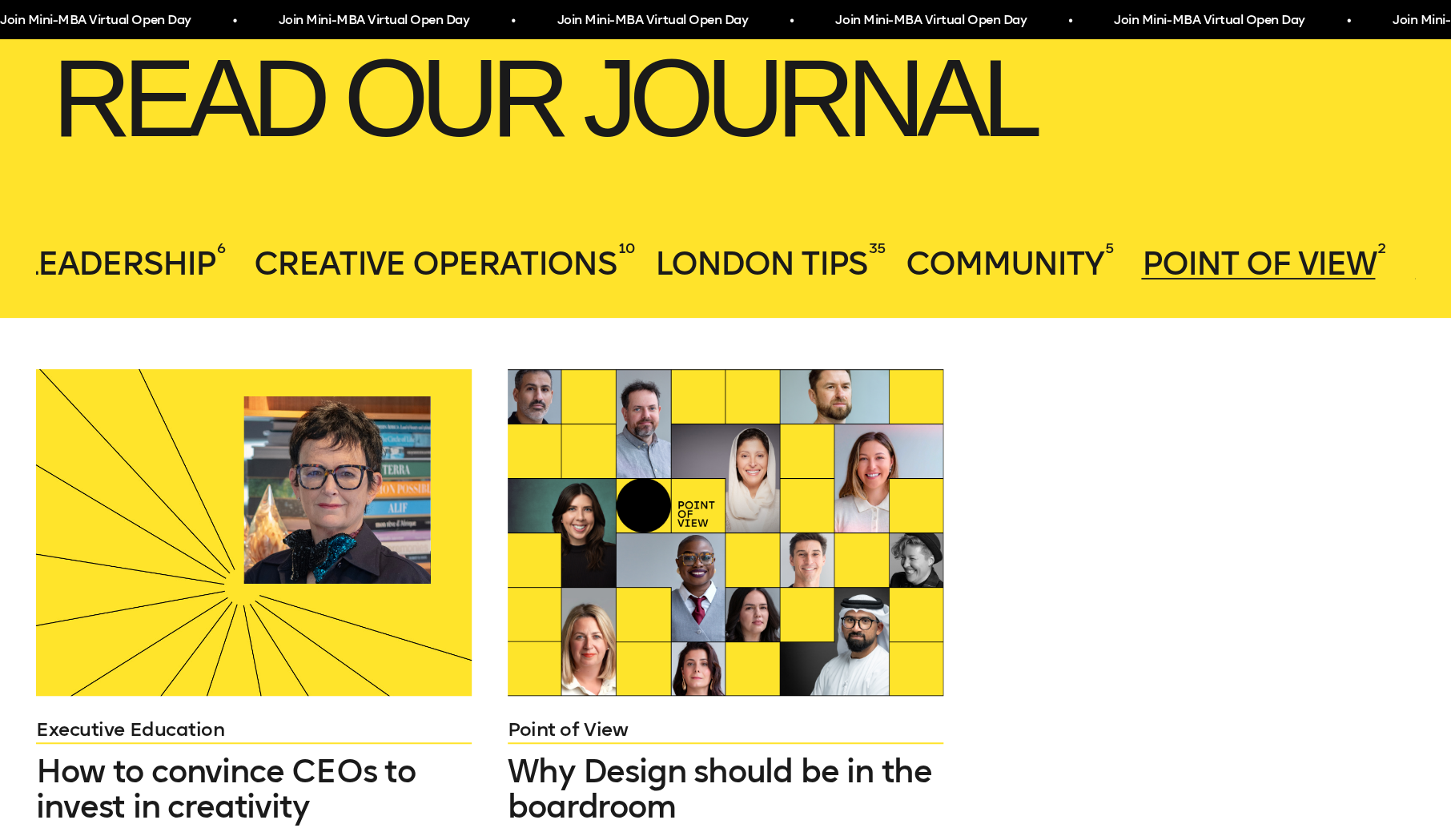
scroll to position [0, 2059]
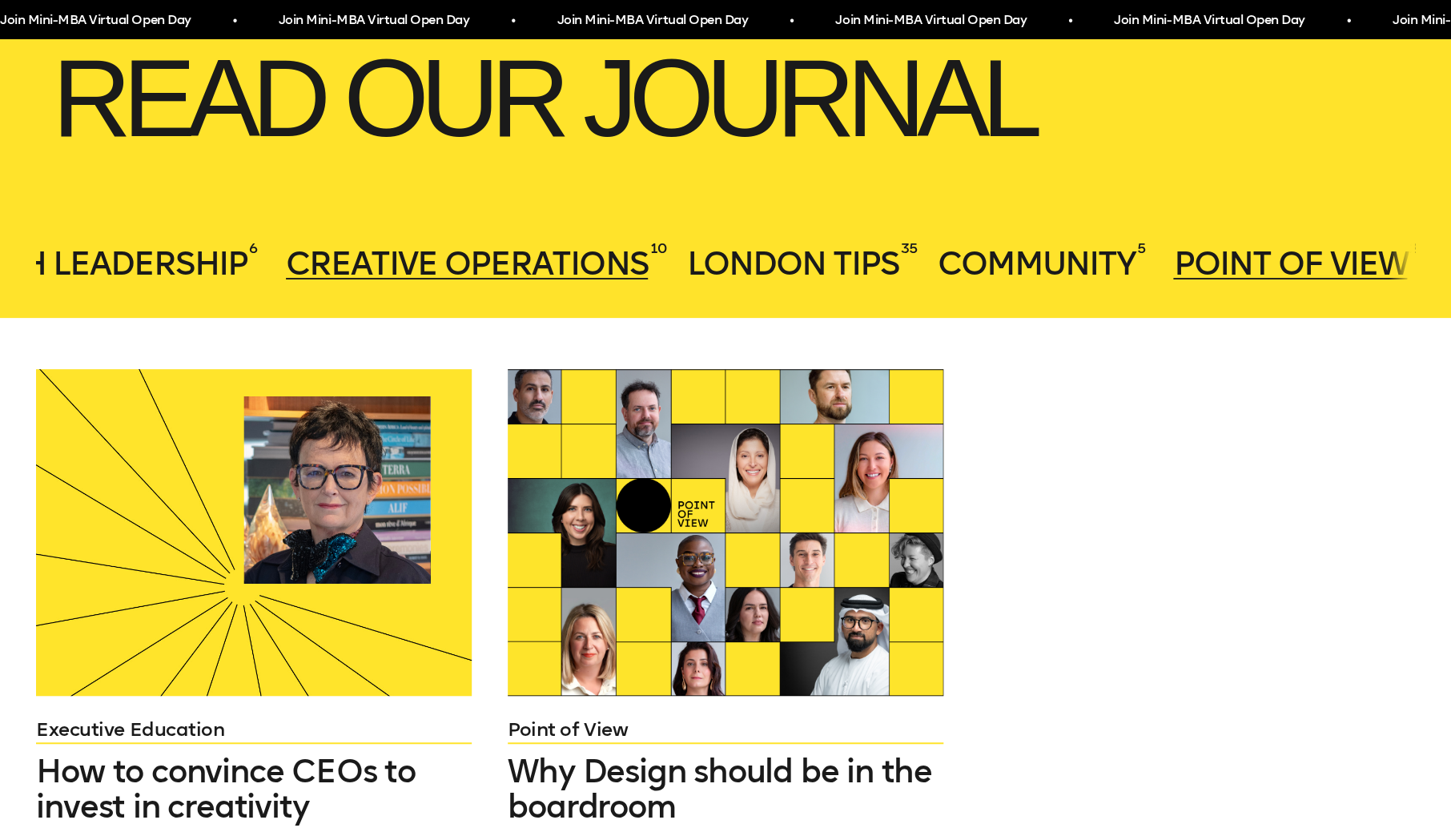
click at [435, 261] on span "Creative Operations" at bounding box center [466, 262] width 362 height 39
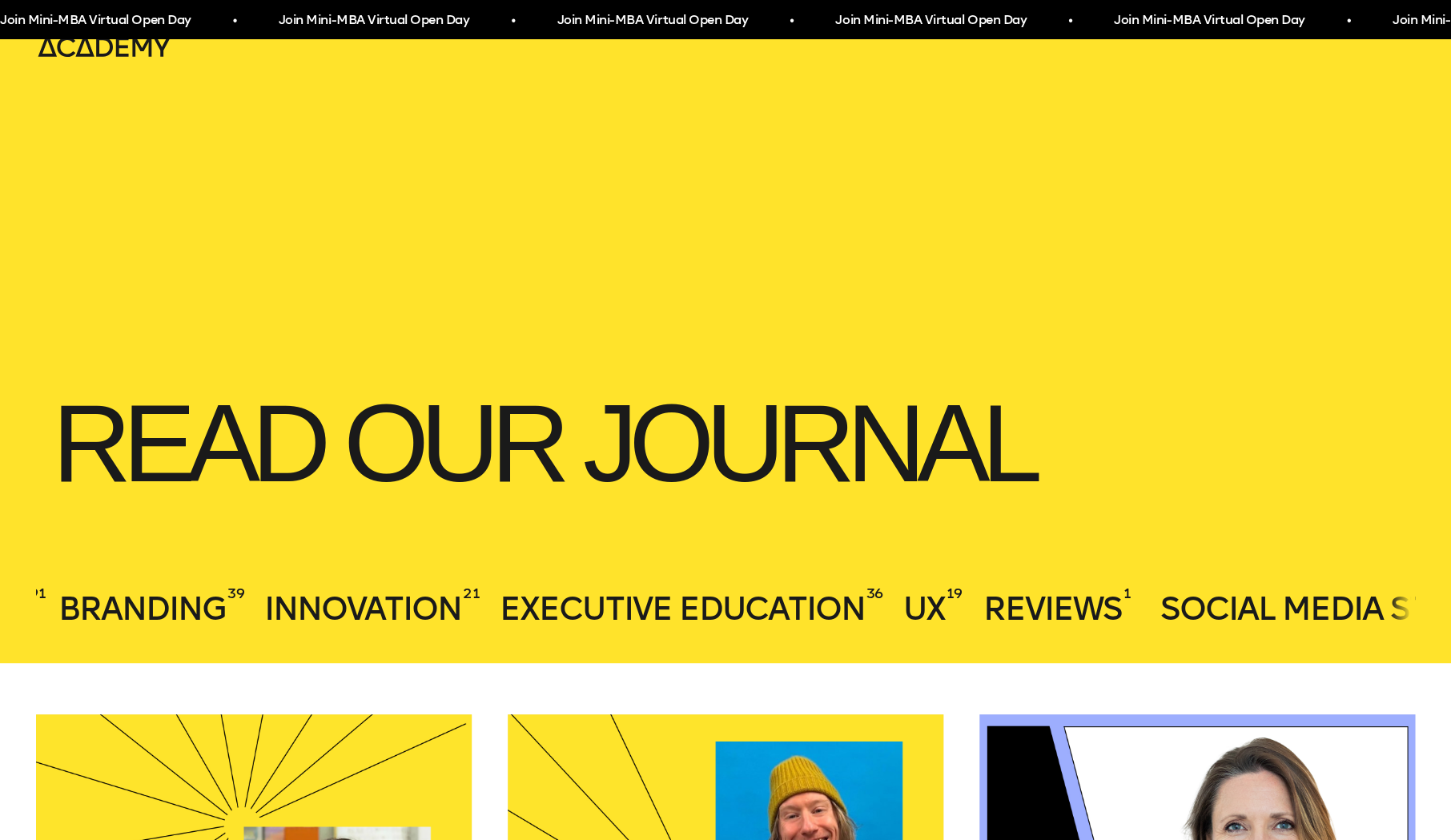
scroll to position [0, 0]
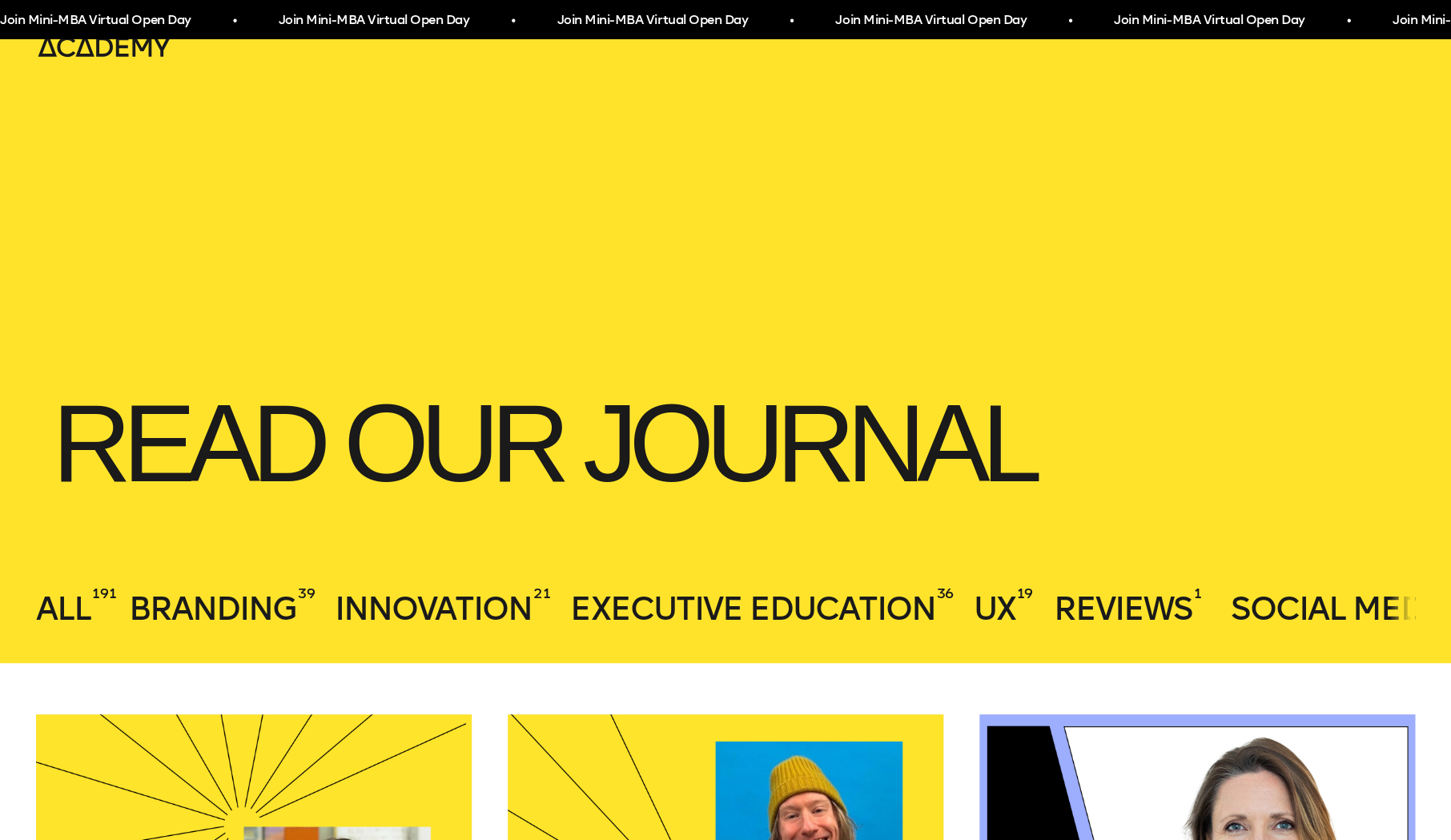
click at [197, 603] on span "Branding" at bounding box center [212, 608] width 167 height 39
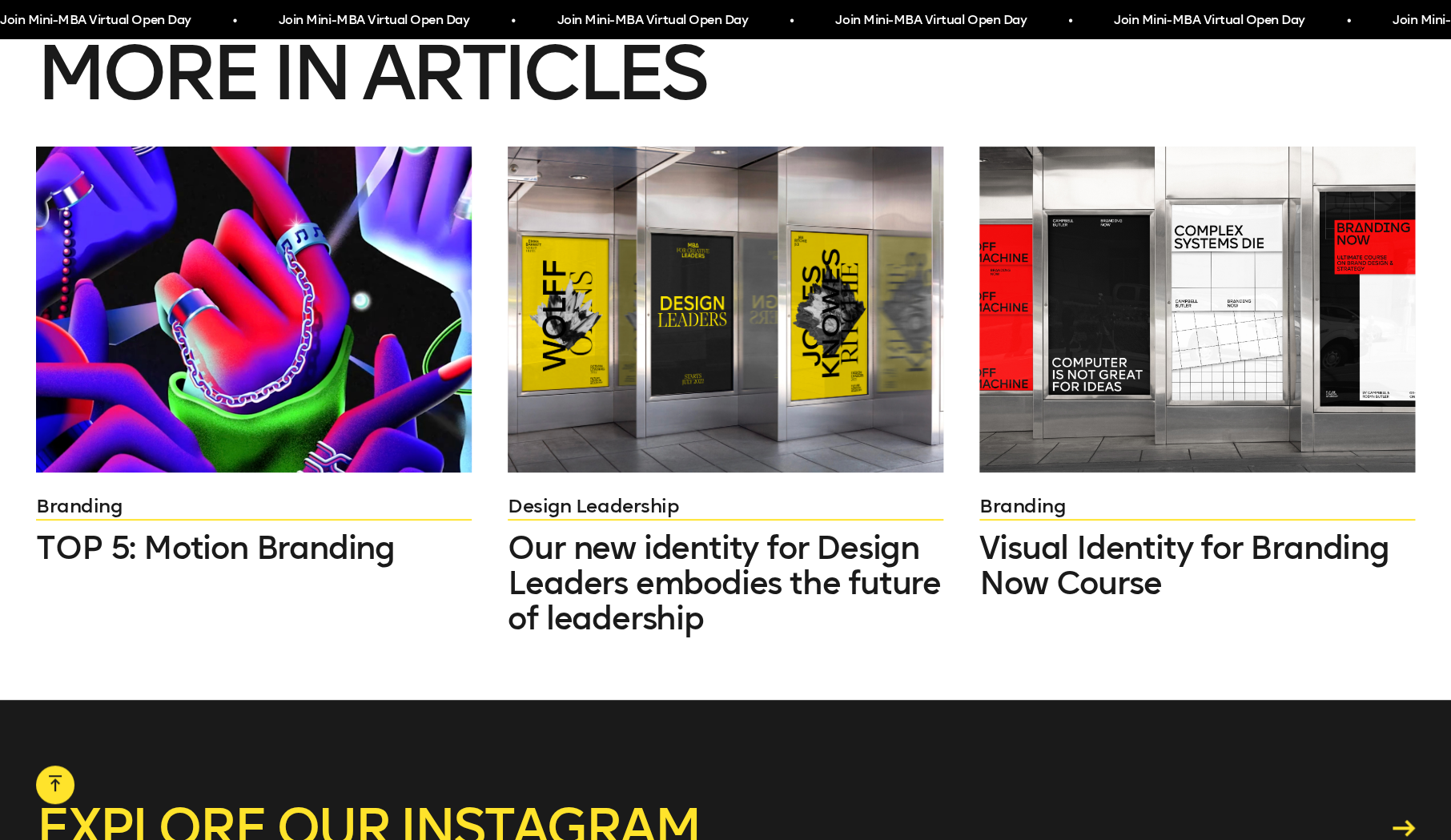
scroll to position [8818, 0]
